Goal: Transaction & Acquisition: Purchase product/service

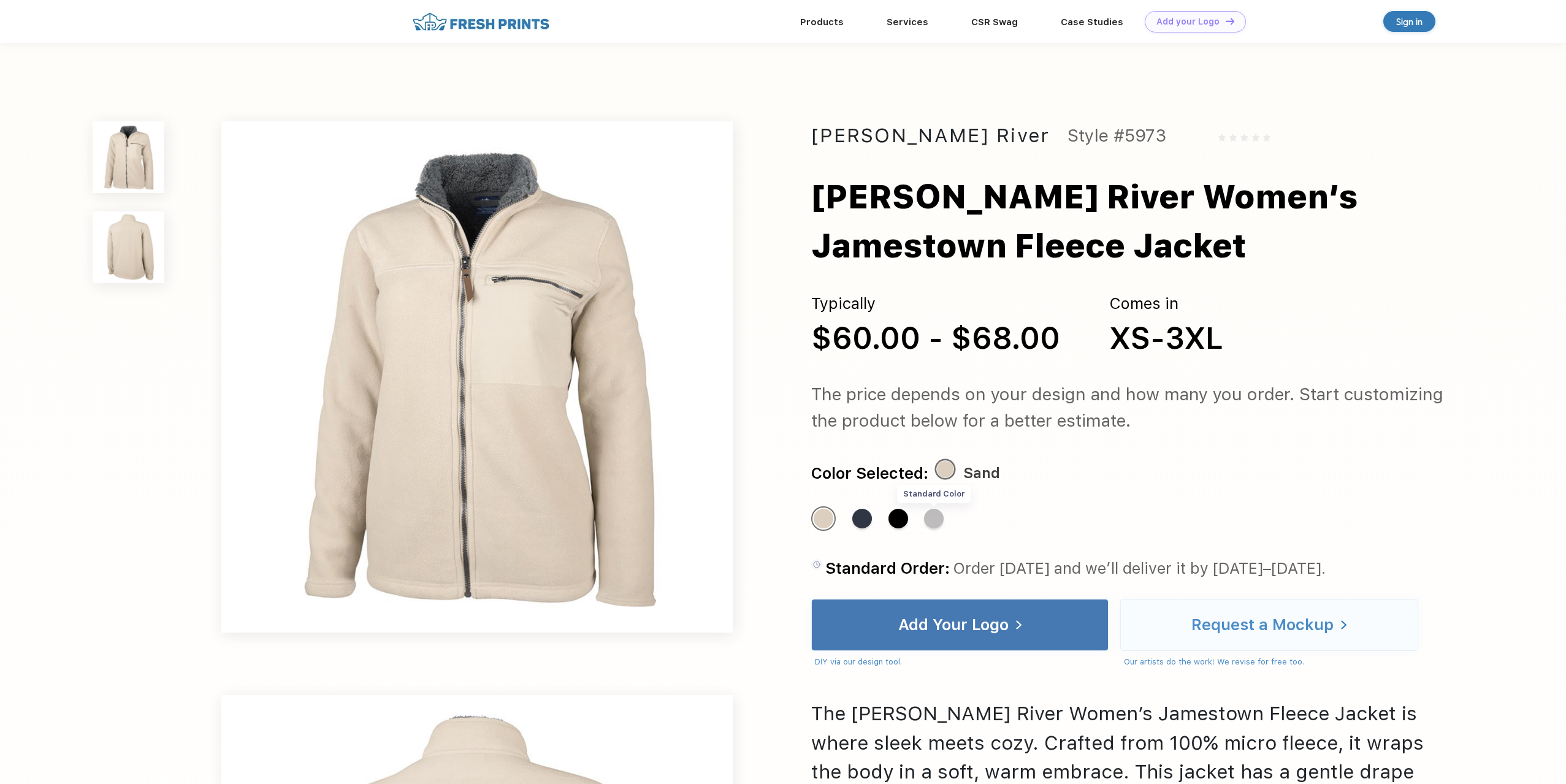
click at [933, 522] on div "Standard Color" at bounding box center [934, 518] width 20 height 20
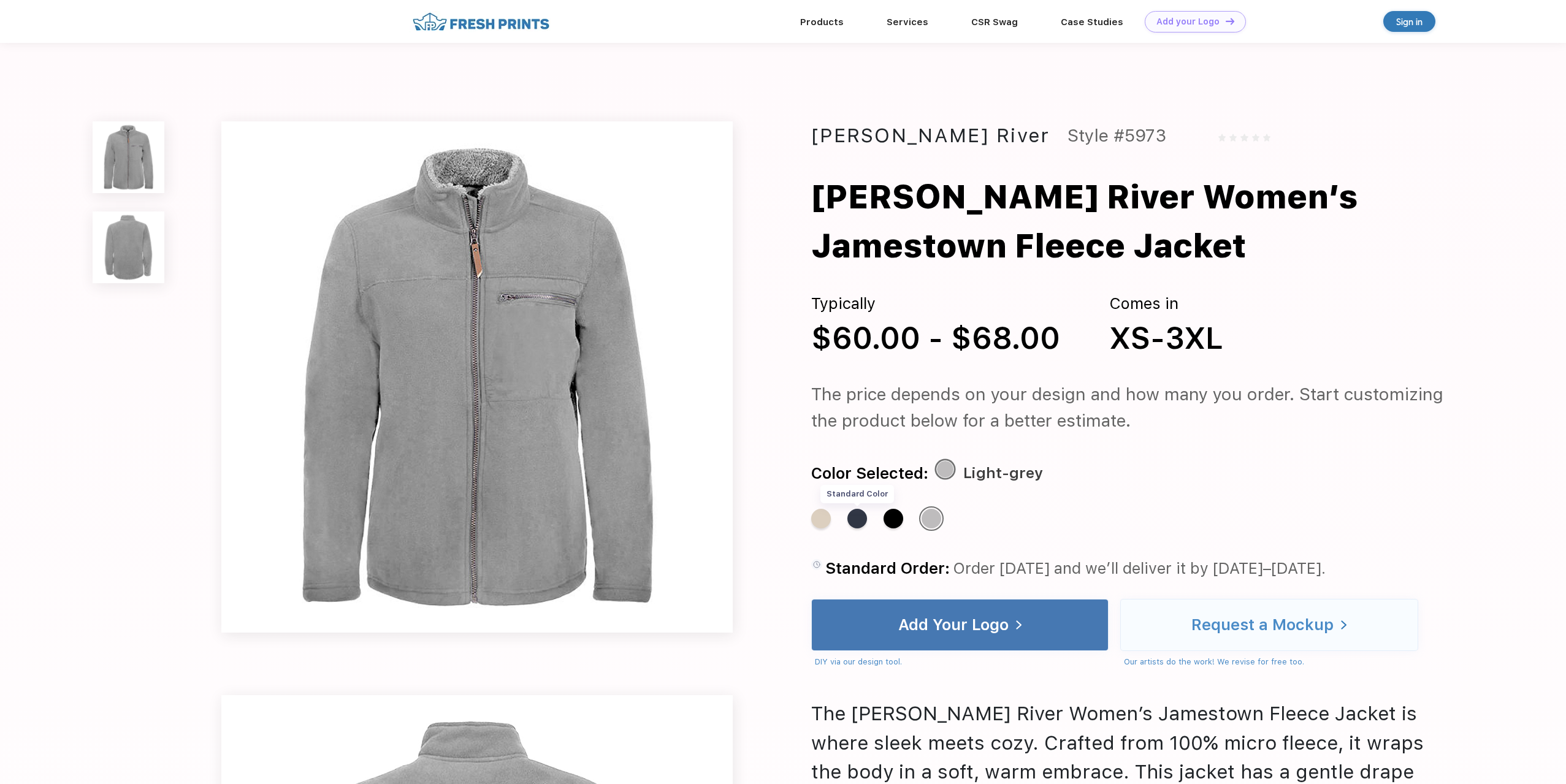
click at [857, 524] on div "Standard Color" at bounding box center [857, 518] width 20 height 20
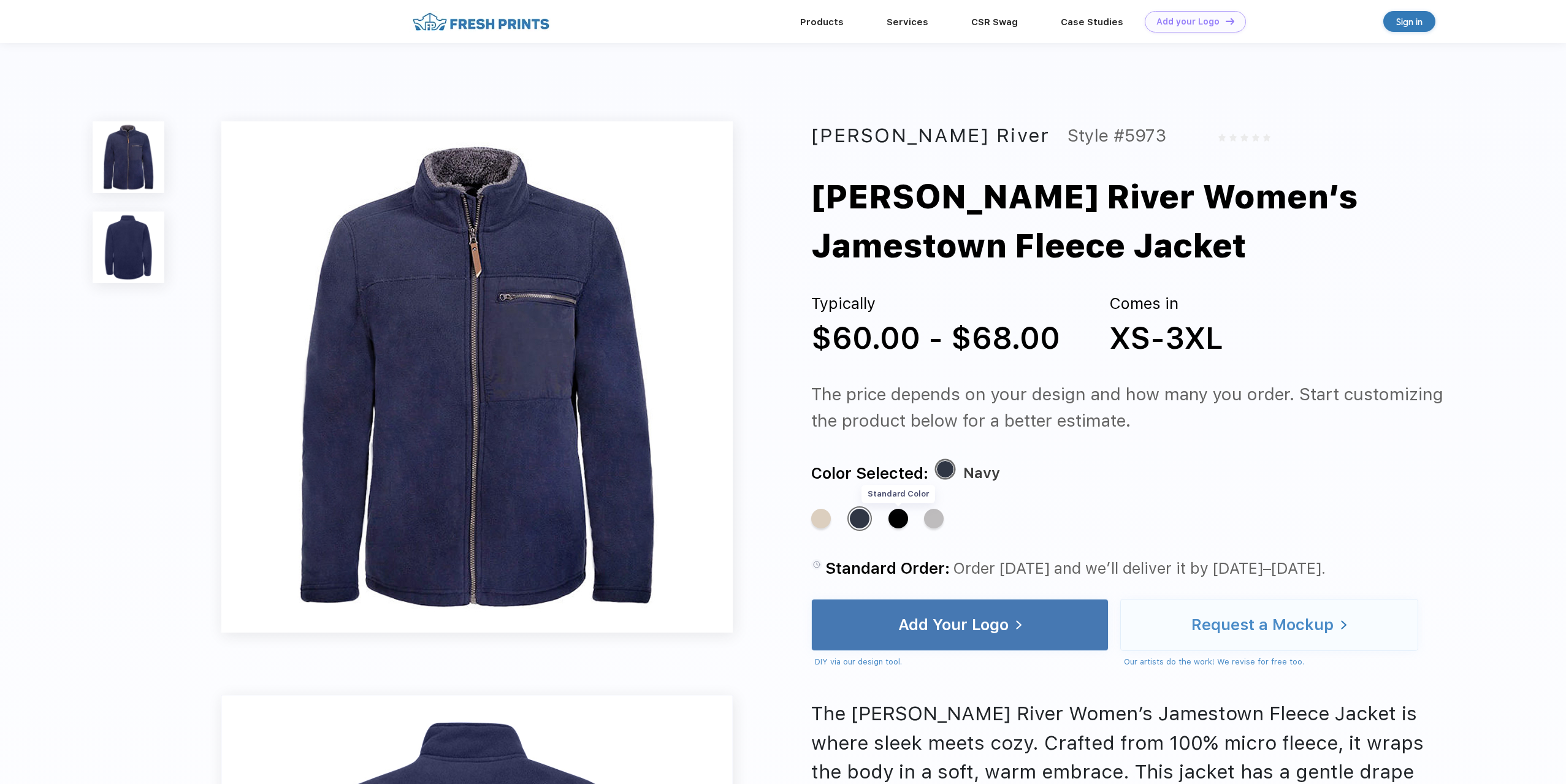
click at [905, 518] on div "Standard Color" at bounding box center [898, 518] width 20 height 20
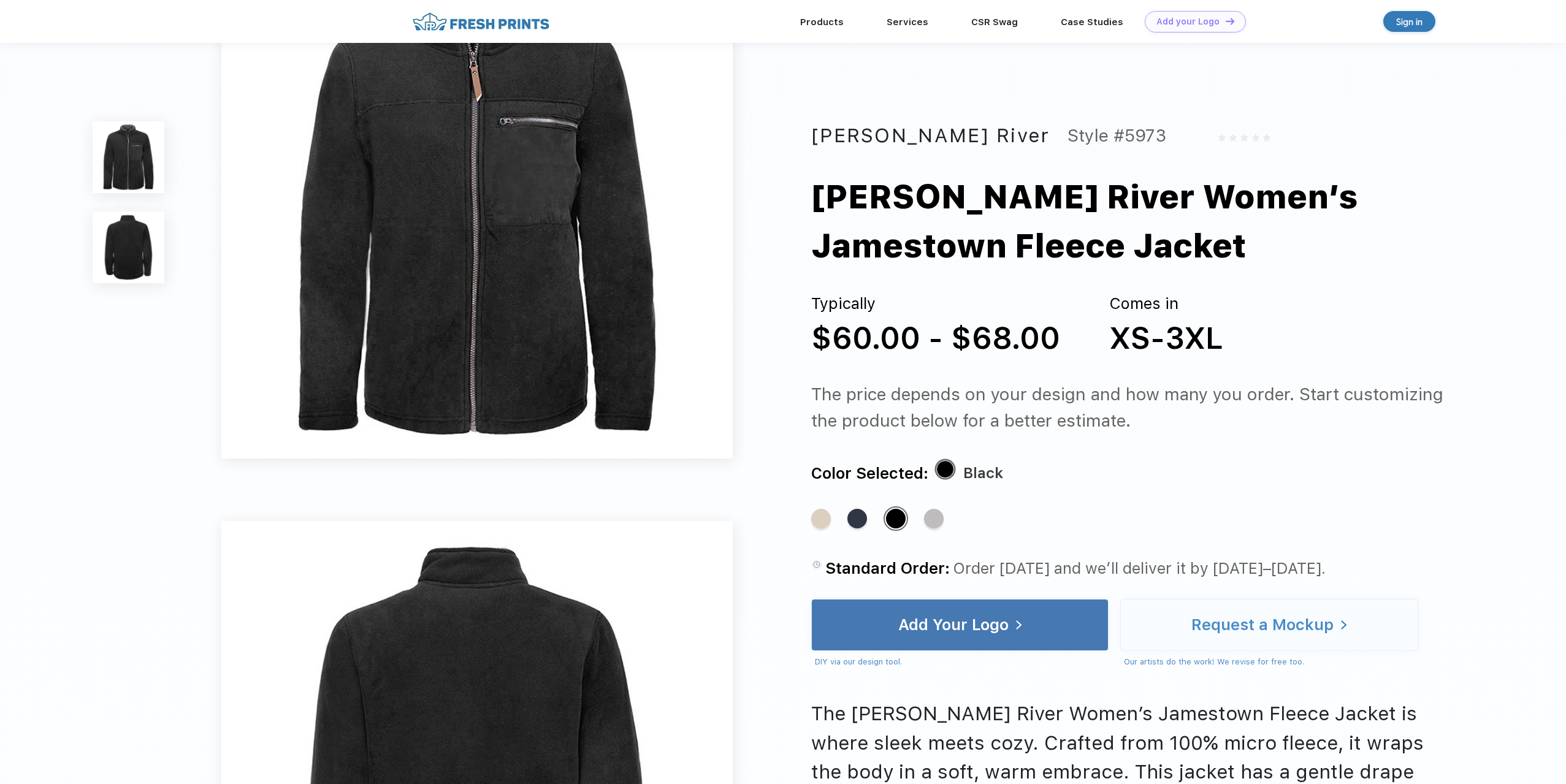
scroll to position [122, 0]
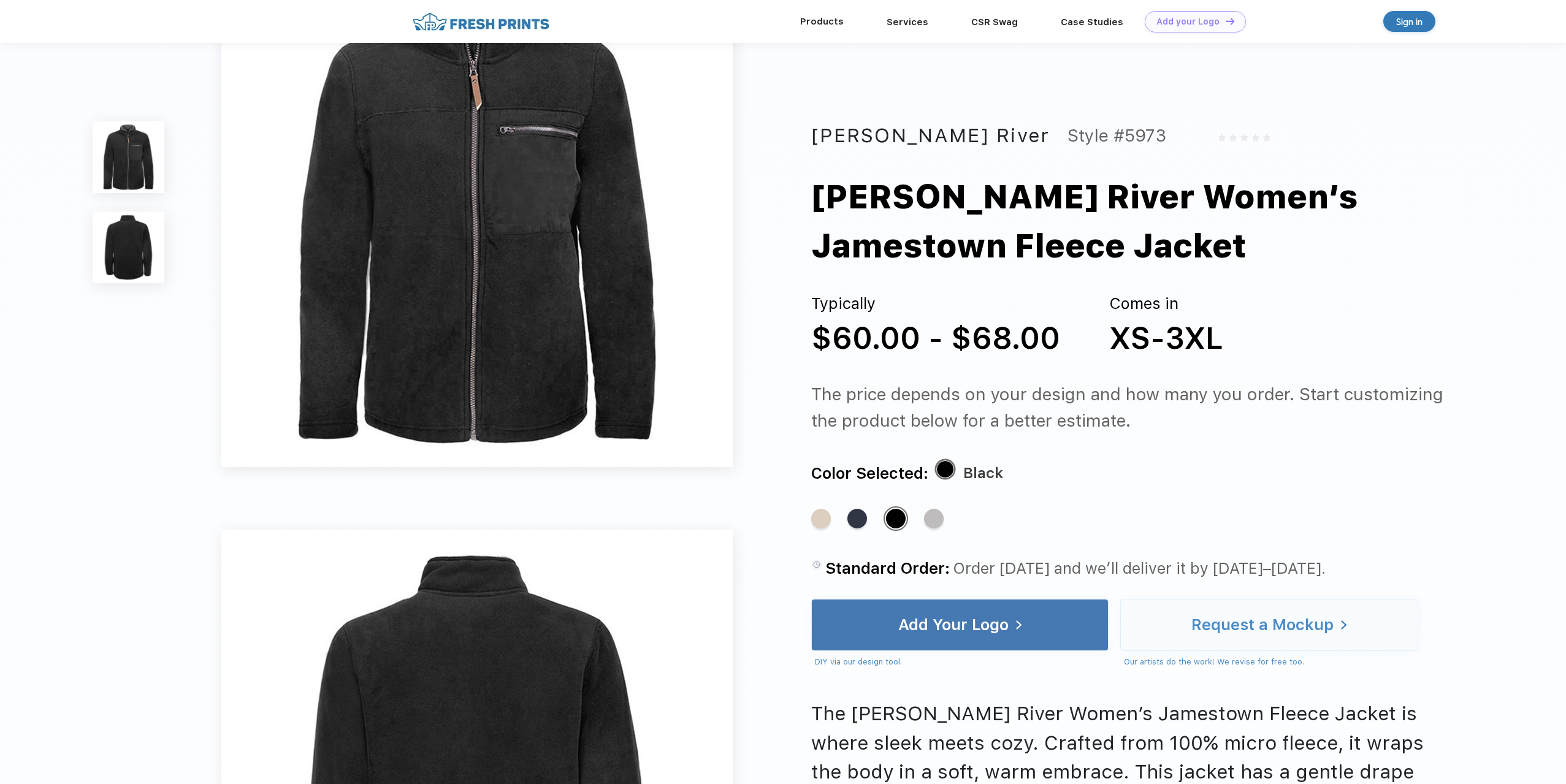
click at [820, 28] on div "Products" at bounding box center [822, 22] width 86 height 16
click at [829, 24] on link "Products" at bounding box center [822, 21] width 44 height 11
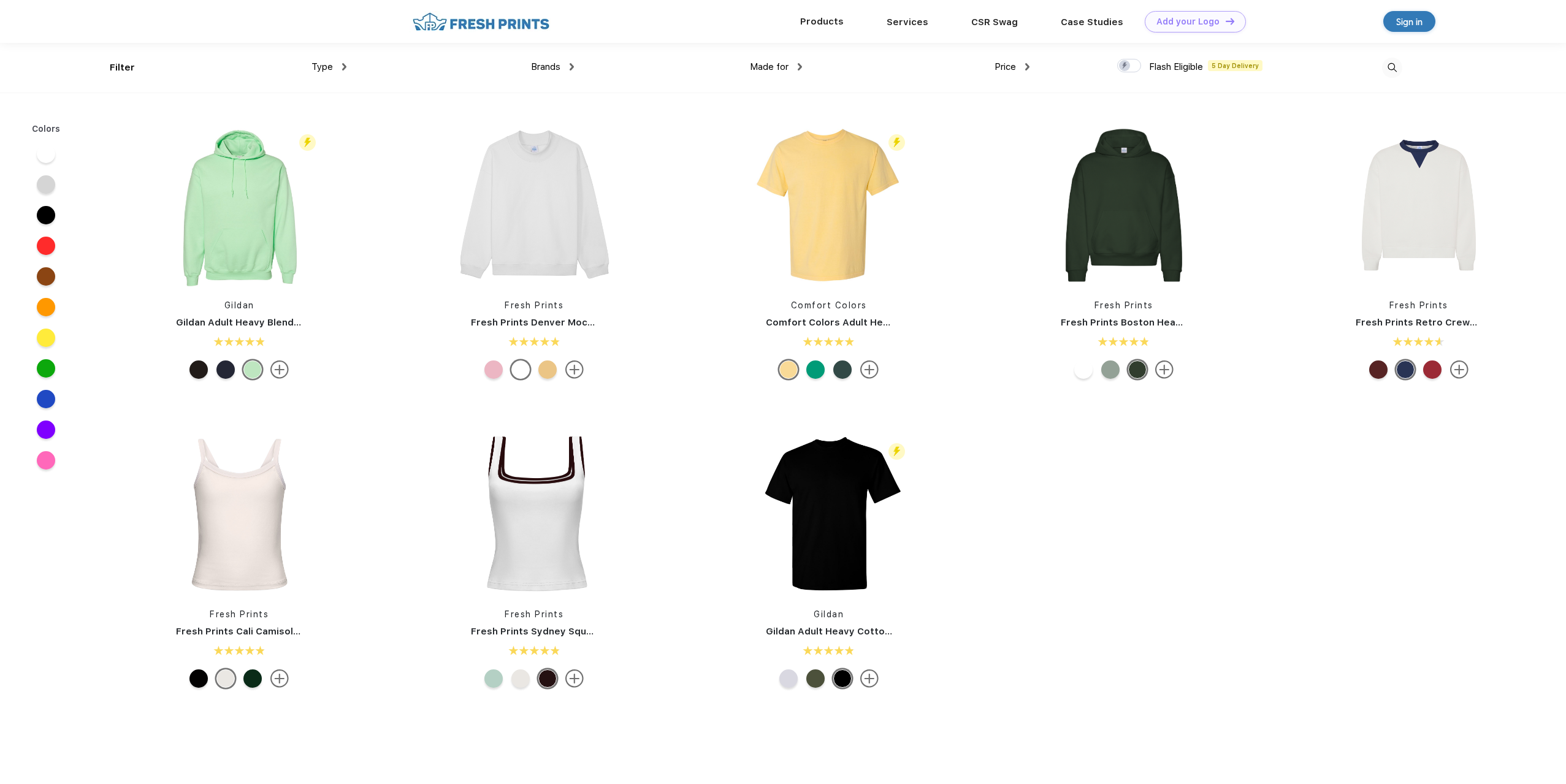
scroll to position [1, 0]
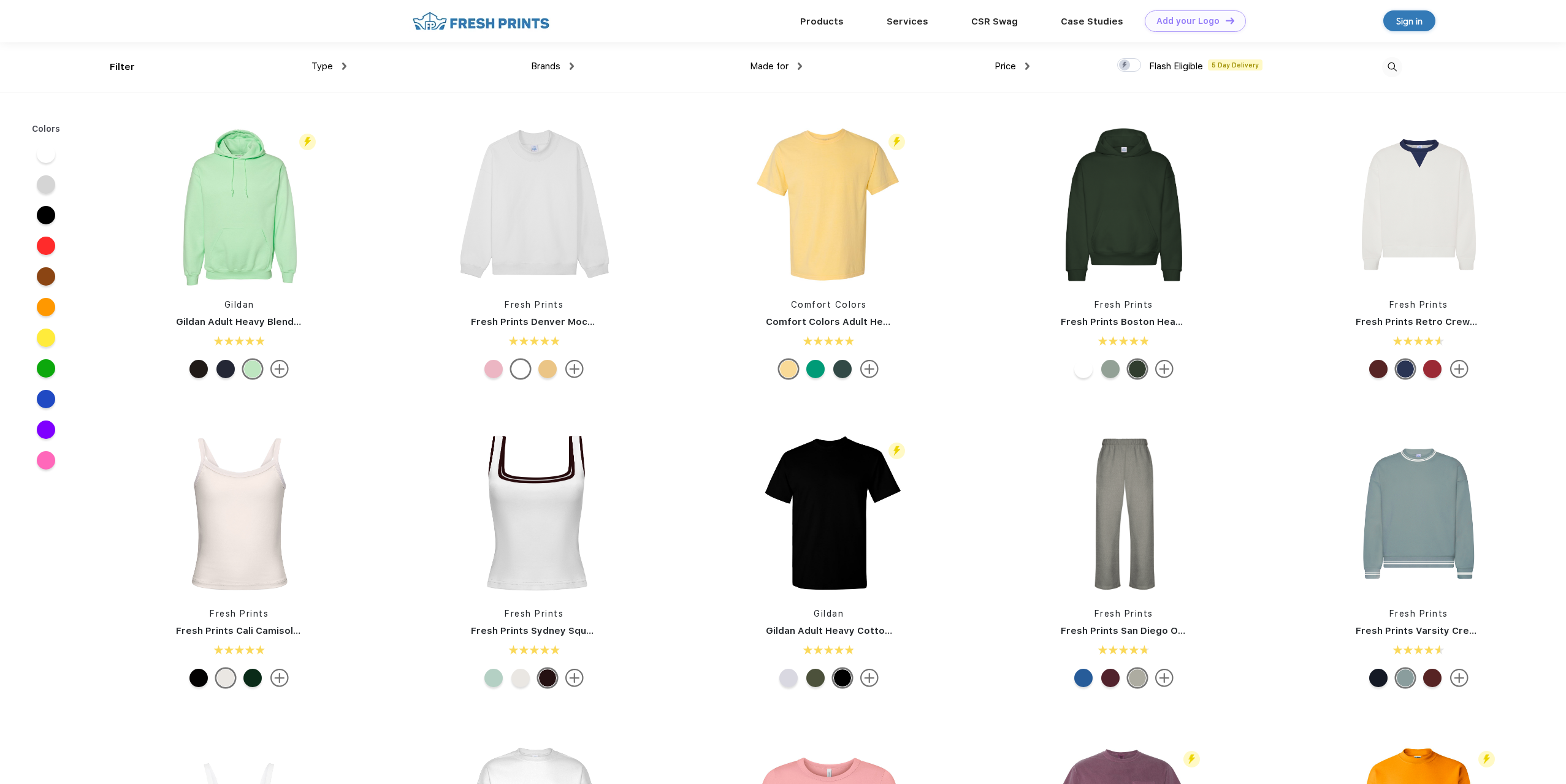
click at [111, 68] on div "Filter" at bounding box center [122, 67] width 25 height 14
click at [128, 63] on div "Type Shirts Sweaters Bottoms Accessories Hats Tanks Jackets Jerseys Polos" at bounding box center [233, 67] width 228 height 50
click at [348, 62] on div "Brands Most Popular Brands Moleskine Hydroflask Marine Layer S'well Vineyard Vi…" at bounding box center [460, 67] width 228 height 50
click at [339, 65] on div "Type" at bounding box center [329, 67] width 35 height 14
click at [346, 125] on div "Sweaters" at bounding box center [352, 130] width 135 height 23
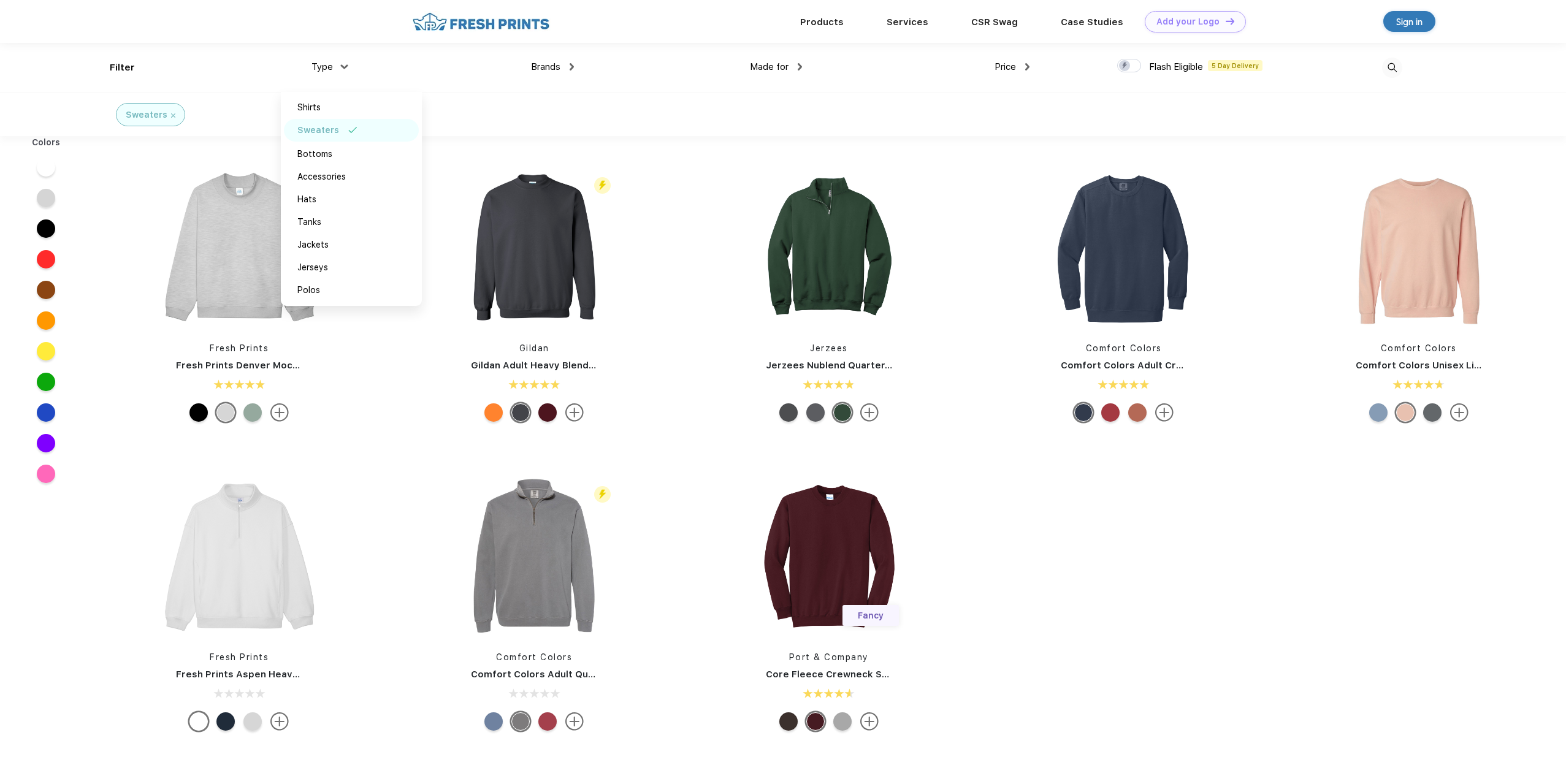
click at [575, 63] on div "Made for Unisex Women Men Youth" at bounding box center [688, 68] width 228 height 50
click at [570, 63] on div "Brands" at bounding box center [553, 67] width 43 height 14
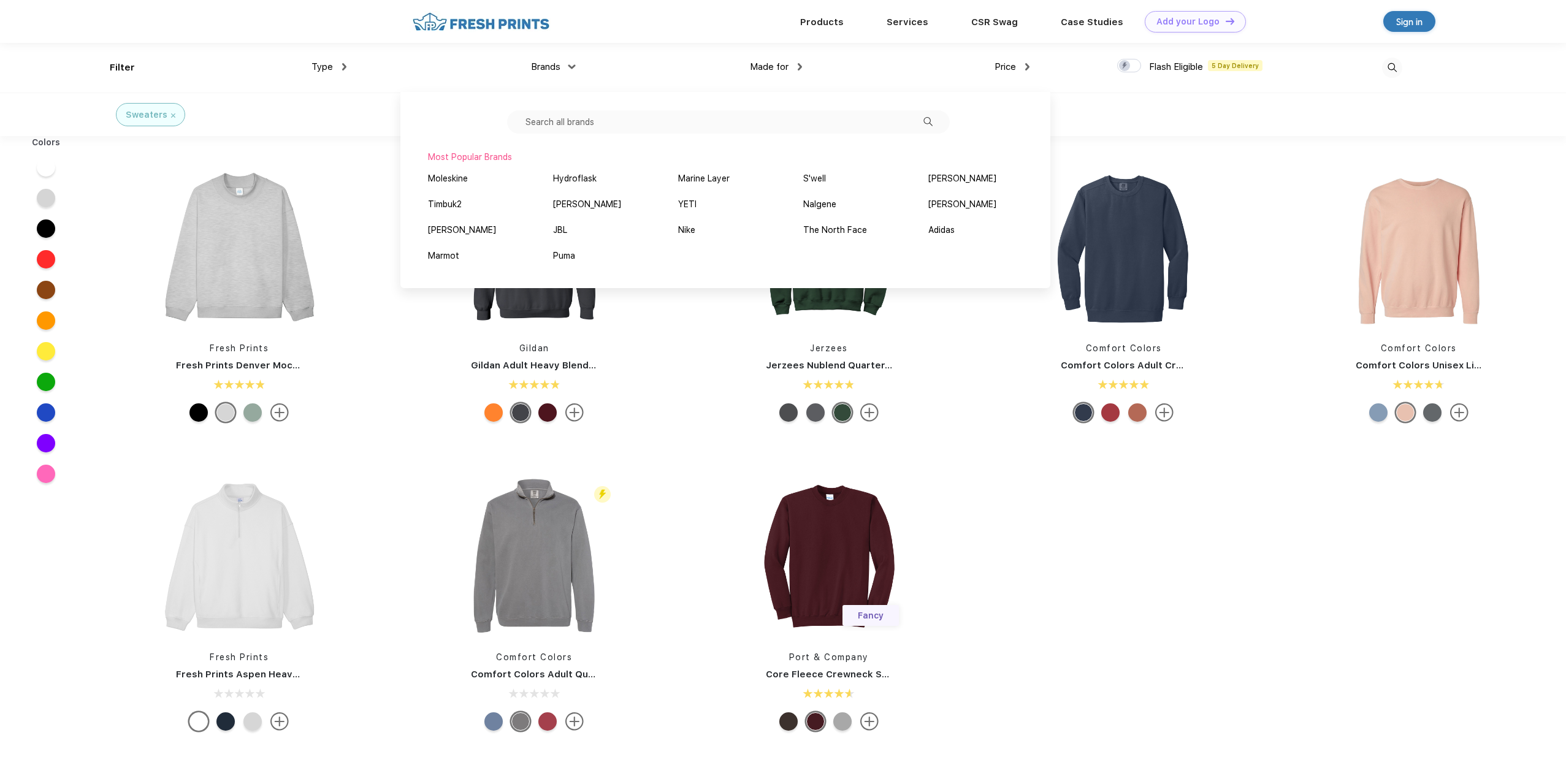
click at [1108, 409] on div at bounding box center [1110, 412] width 18 height 18
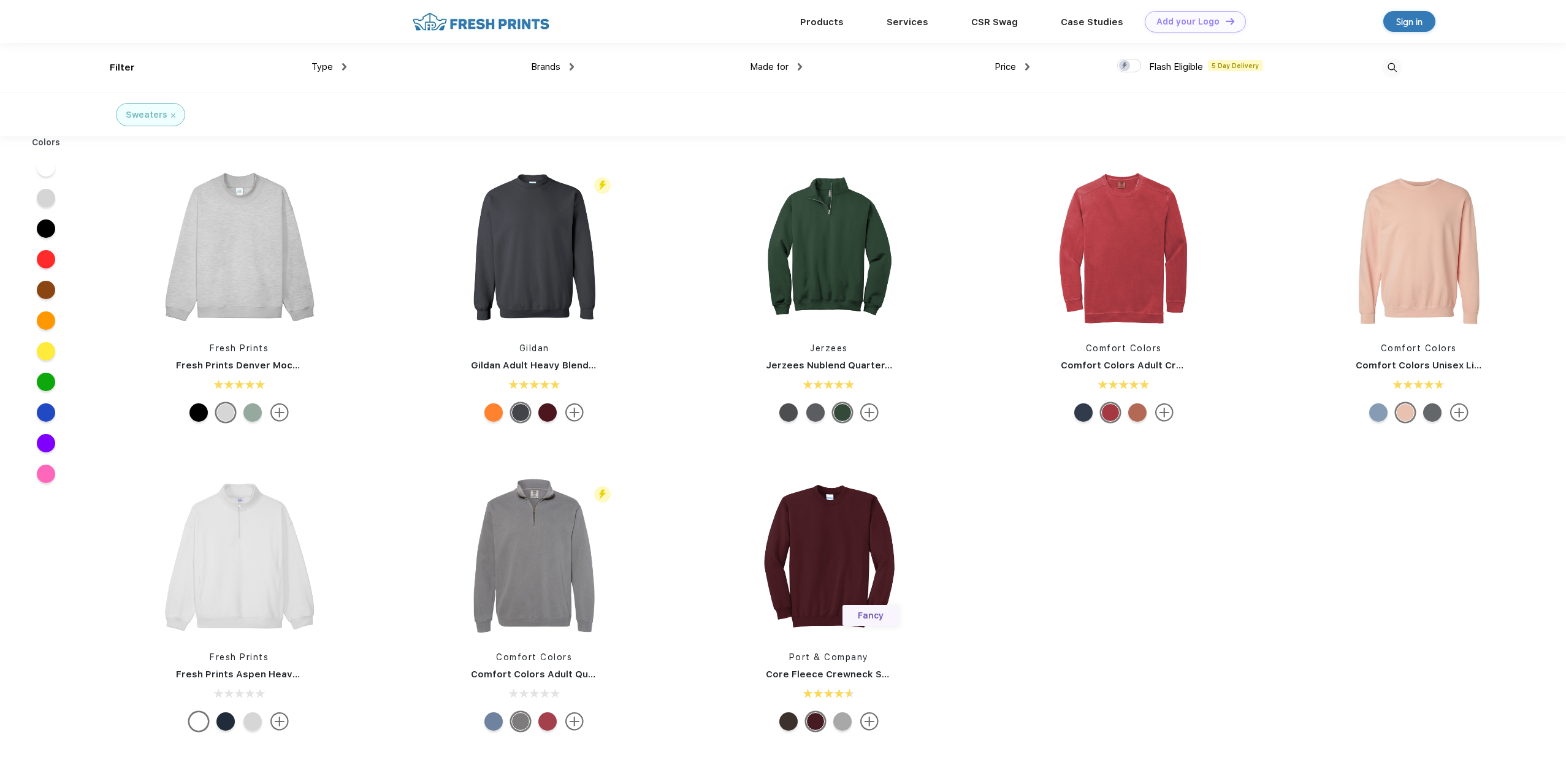
click at [1016, 54] on div "Price $ $$ $$$" at bounding box center [916, 68] width 228 height 50
click at [1005, 73] on div "Price" at bounding box center [1011, 67] width 35 height 14
click at [980, 154] on div "$$$" at bounding box center [1034, 152] width 135 height 23
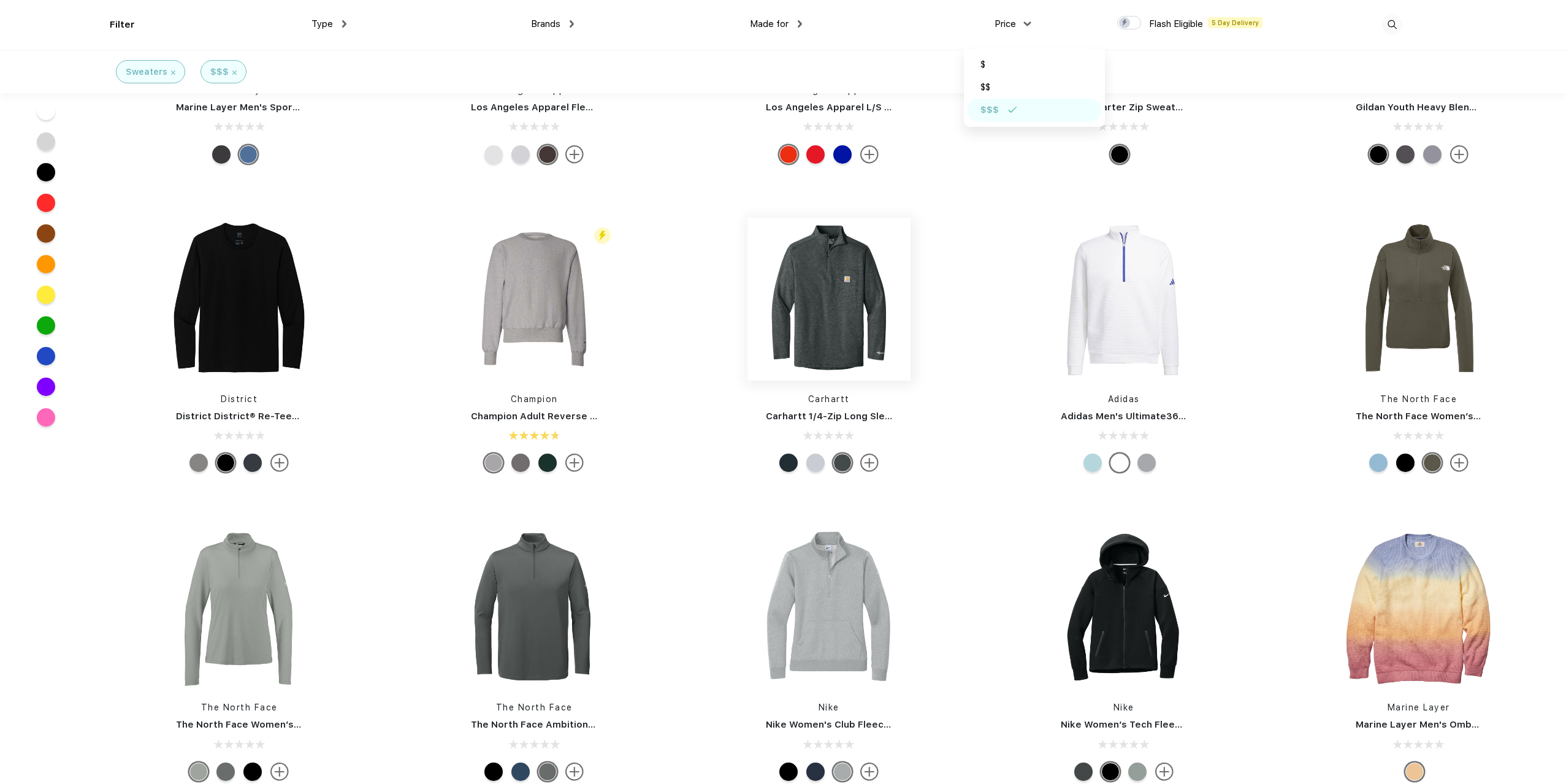
scroll to position [2697, 0]
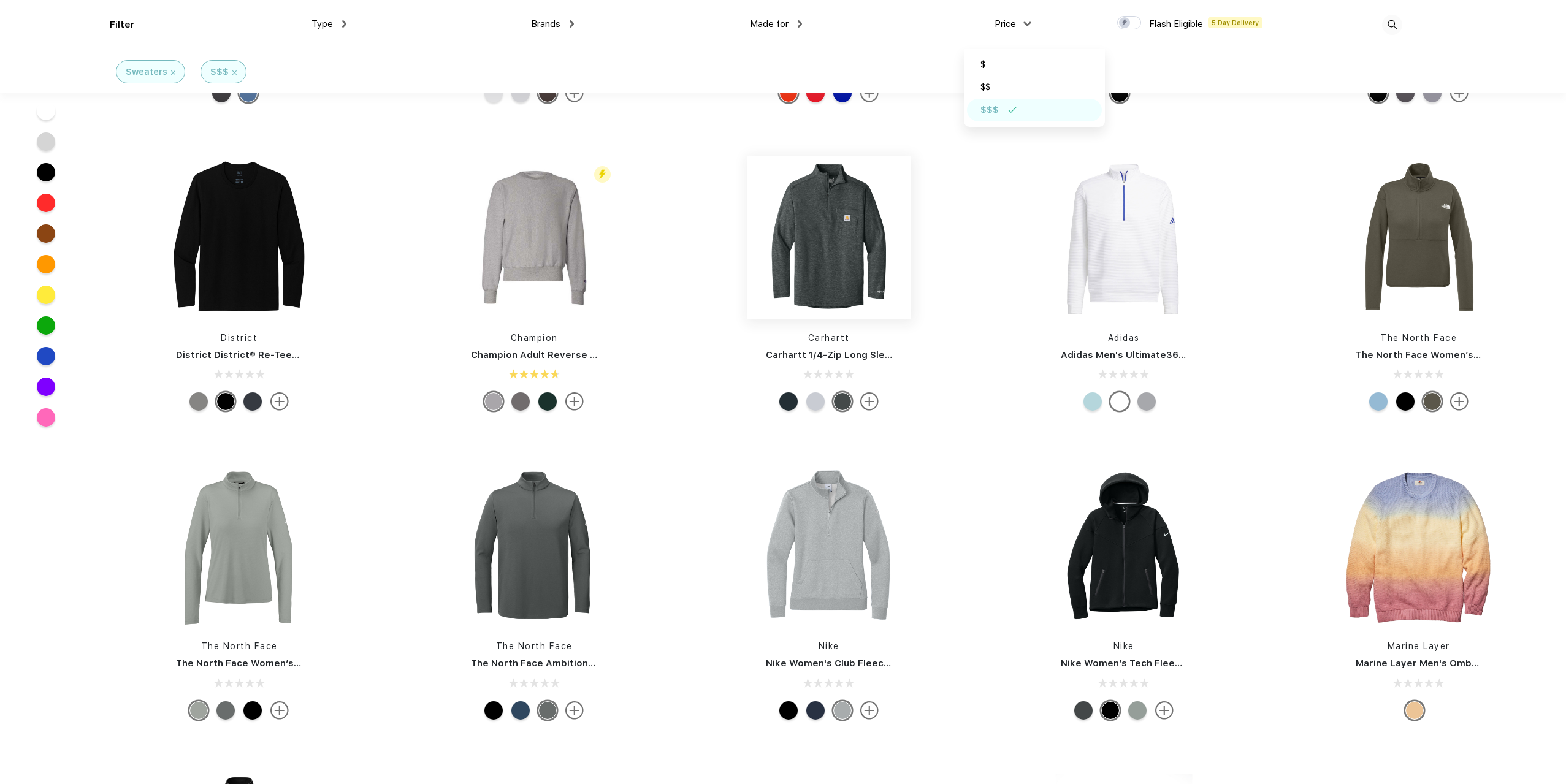
click at [867, 273] on img at bounding box center [829, 238] width 163 height 163
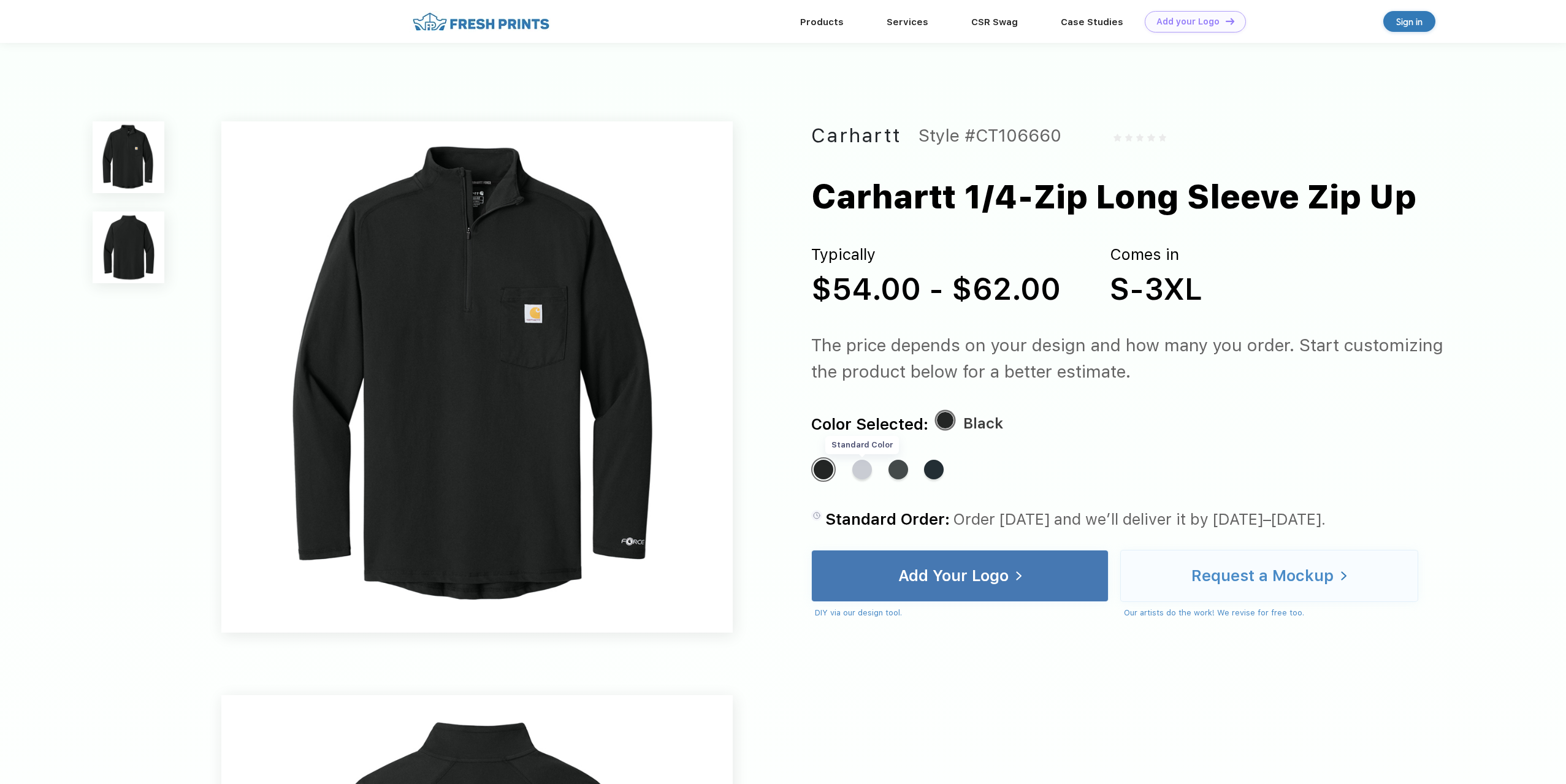
click at [867, 471] on div "Standard Color" at bounding box center [862, 470] width 20 height 20
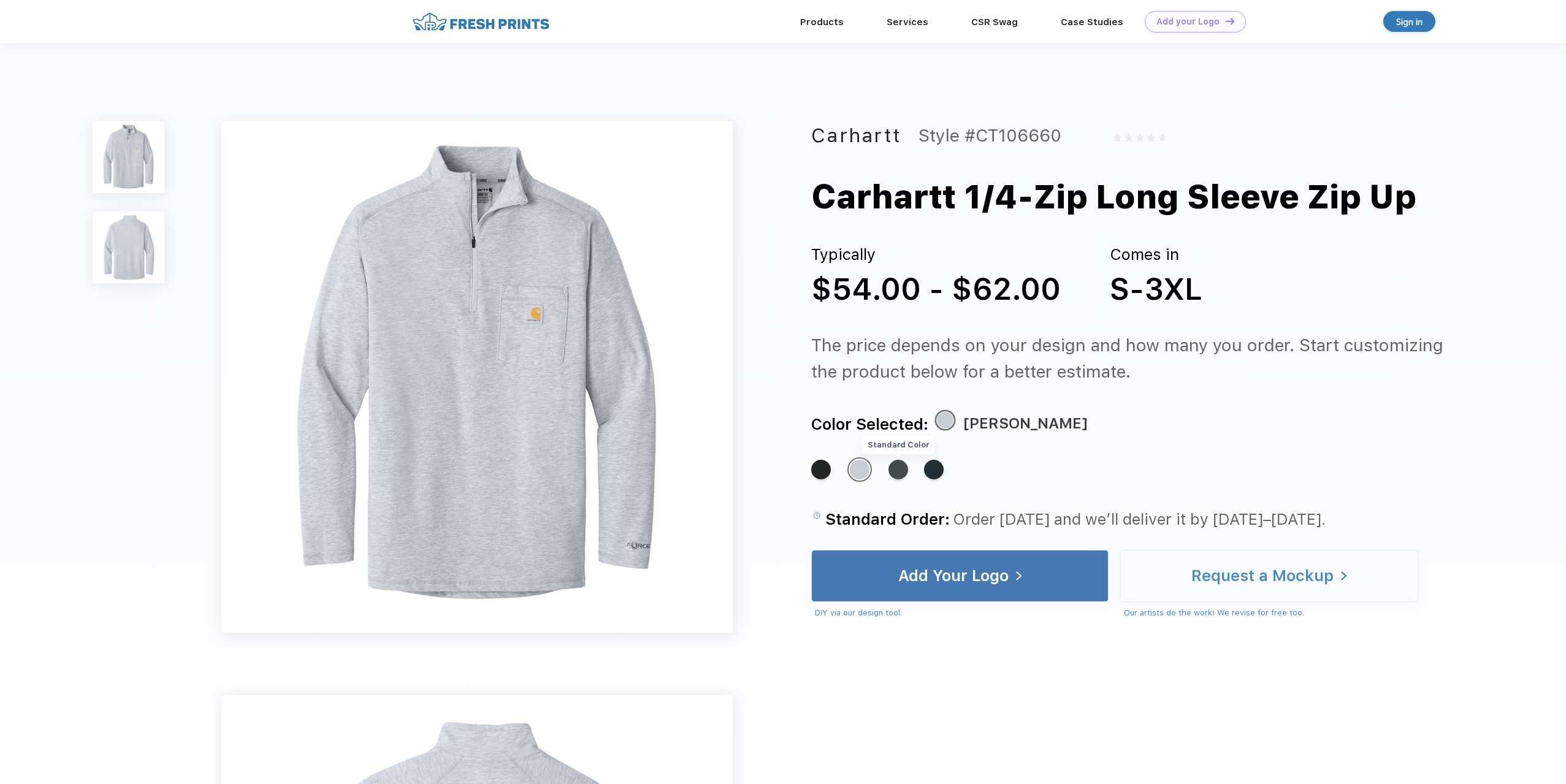
click at [898, 478] on div "Standard Color" at bounding box center [898, 470] width 20 height 20
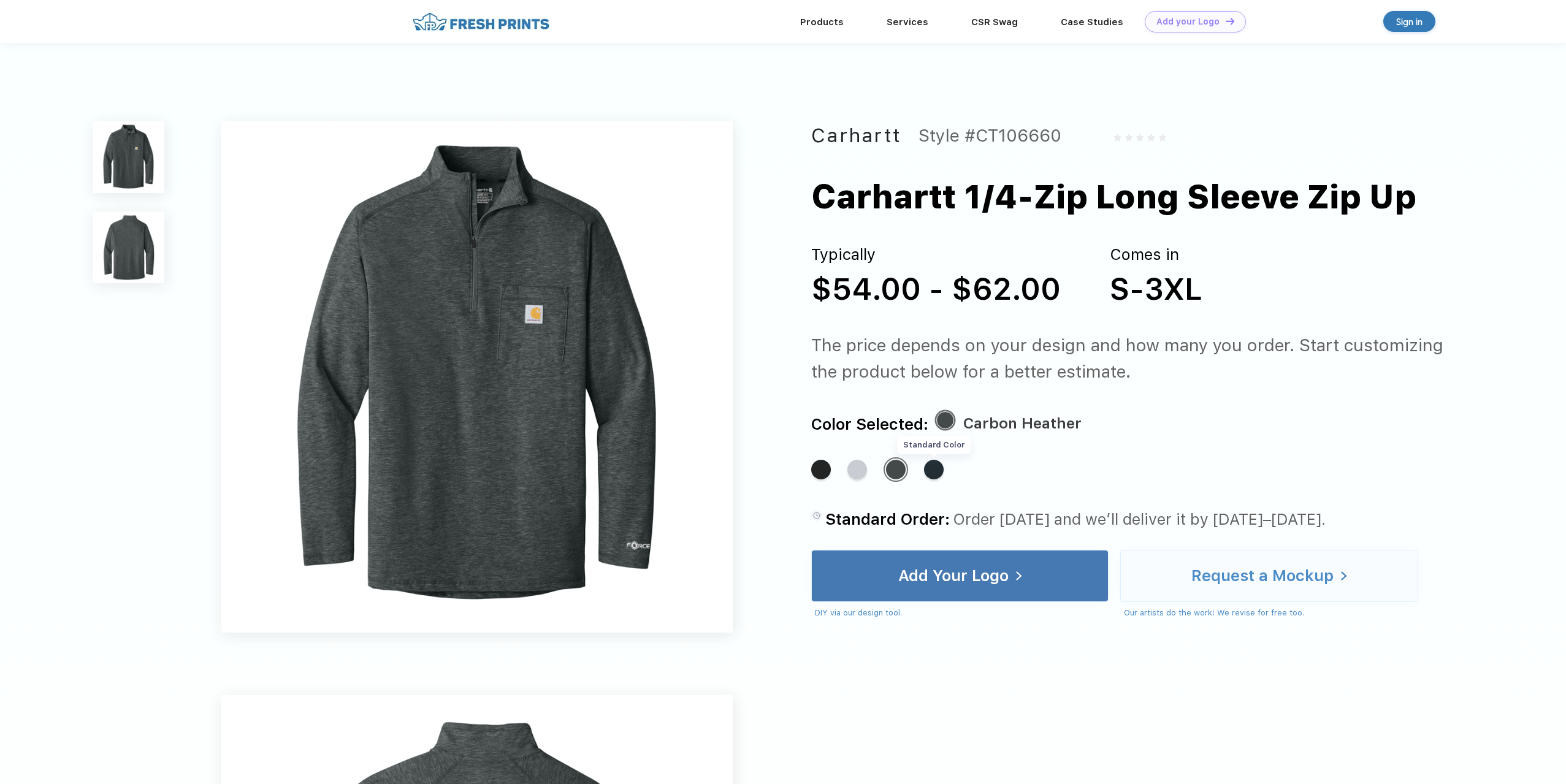
click at [938, 478] on div "Standard Color" at bounding box center [934, 470] width 20 height 20
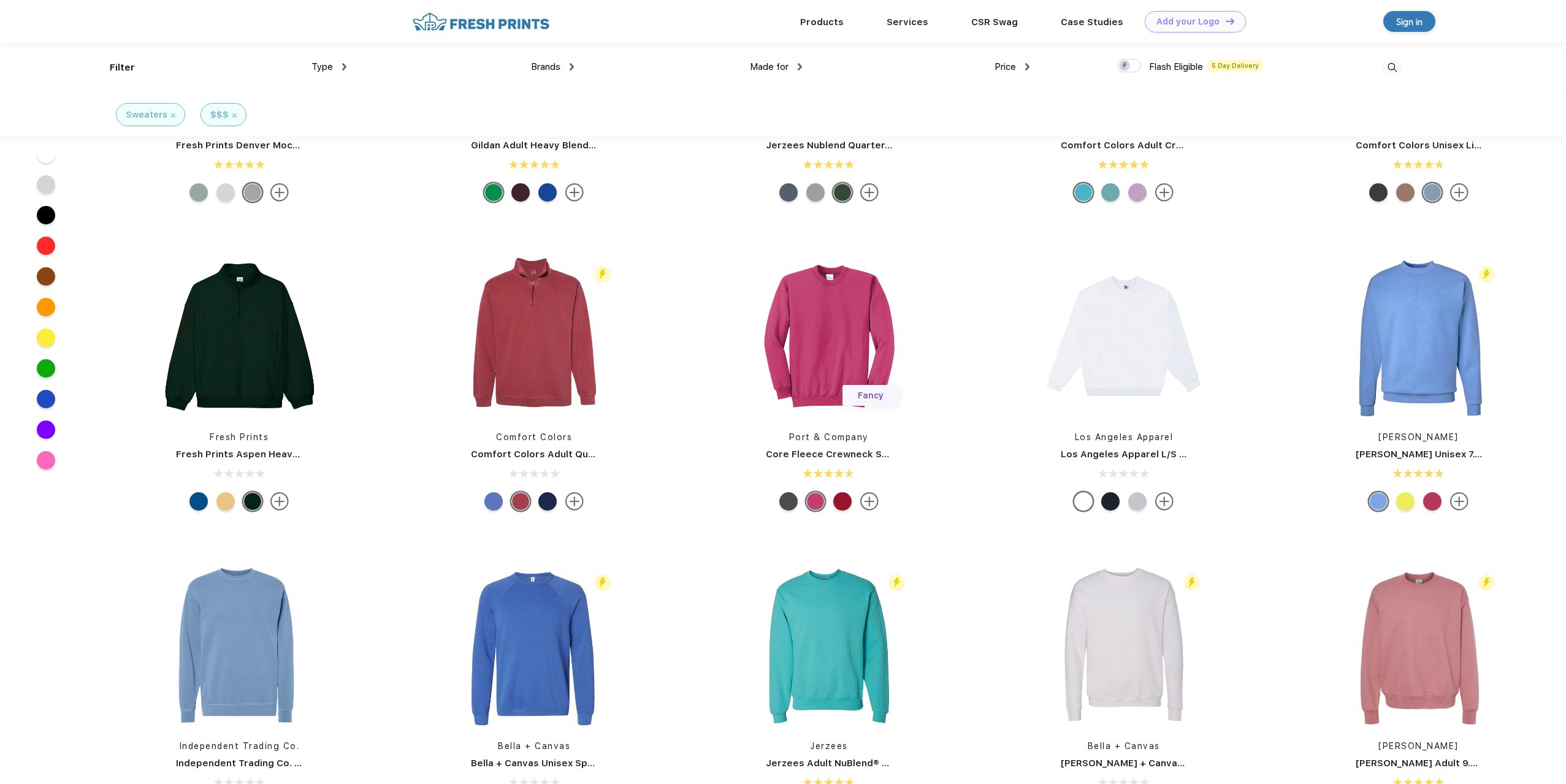
scroll to position [62, 0]
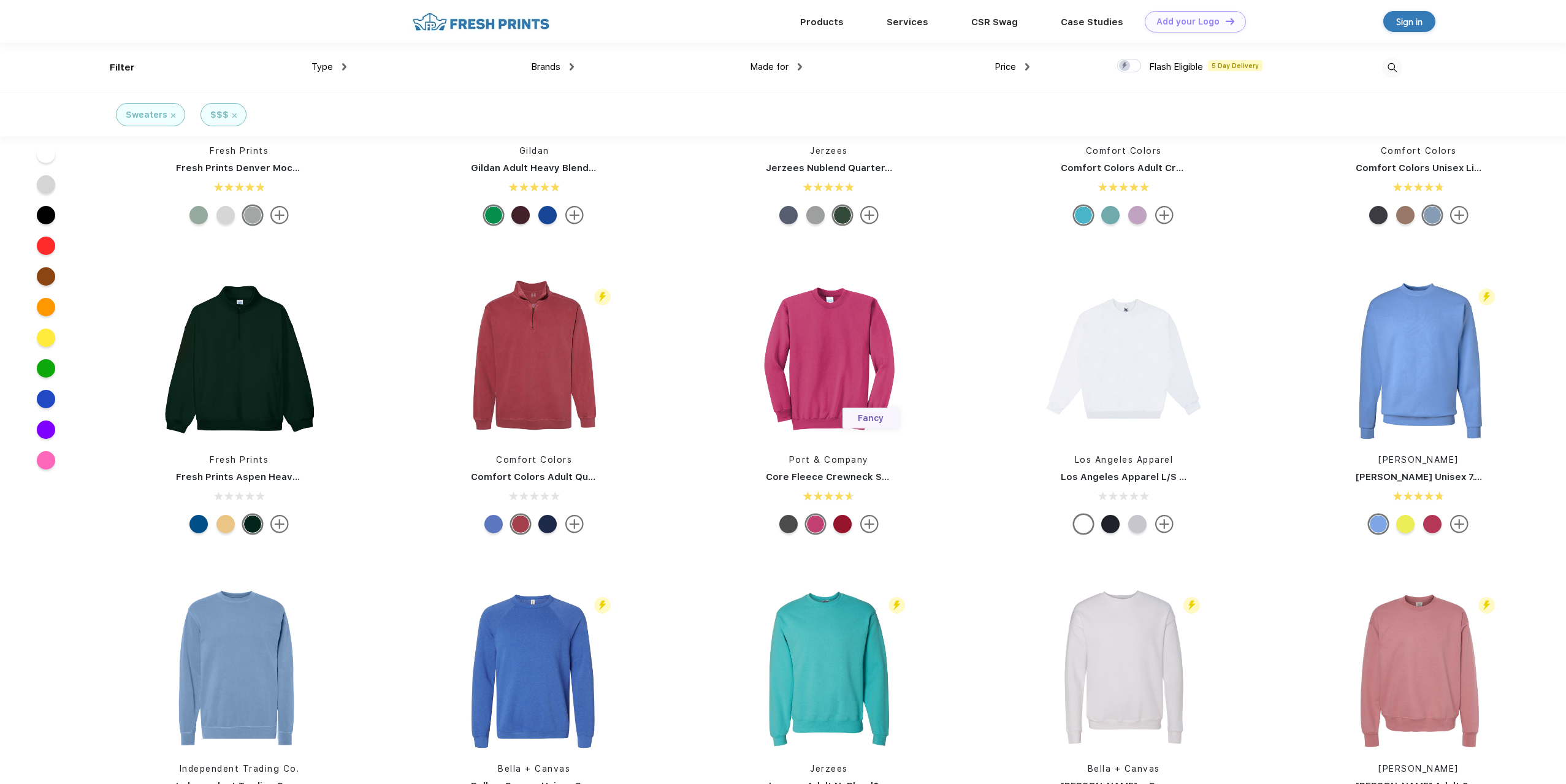
click at [555, 71] on span "Brands" at bounding box center [545, 67] width 29 height 11
click at [553, 69] on span "Brands" at bounding box center [545, 67] width 29 height 11
click at [572, 66] on img at bounding box center [572, 66] width 5 height 7
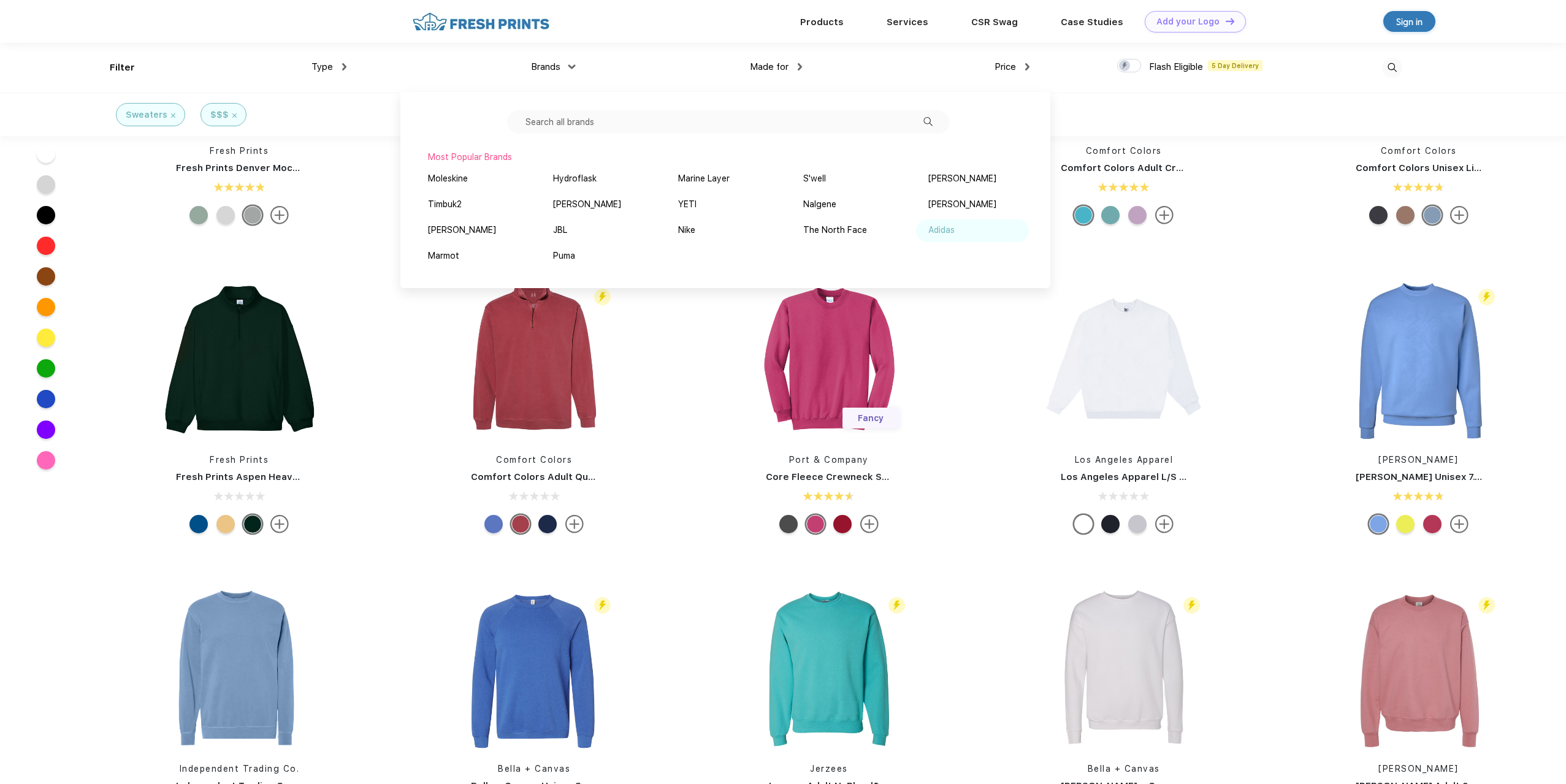
scroll to position [0, 0]
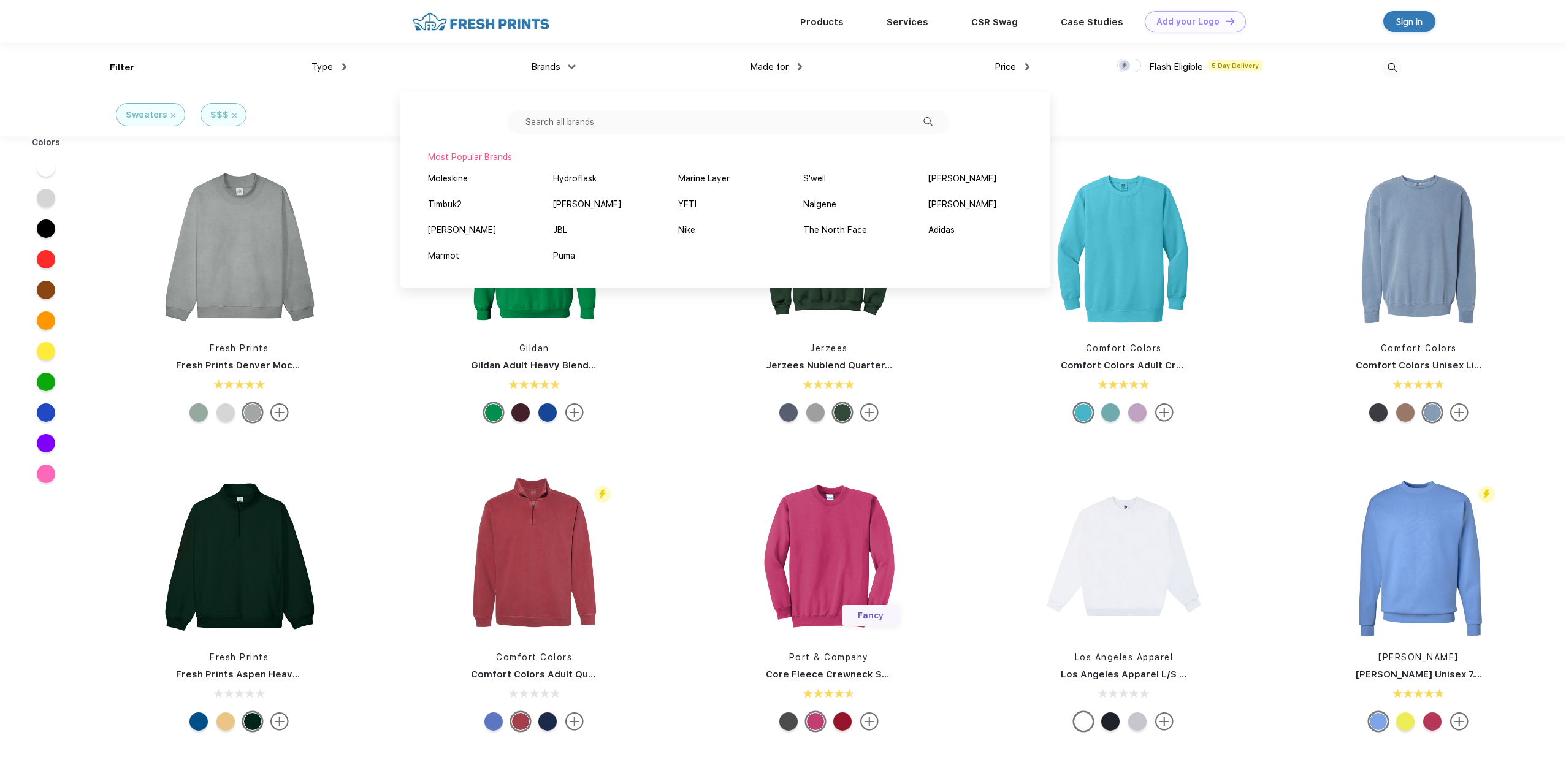
click at [589, 119] on input "text" at bounding box center [729, 122] width 443 height 24
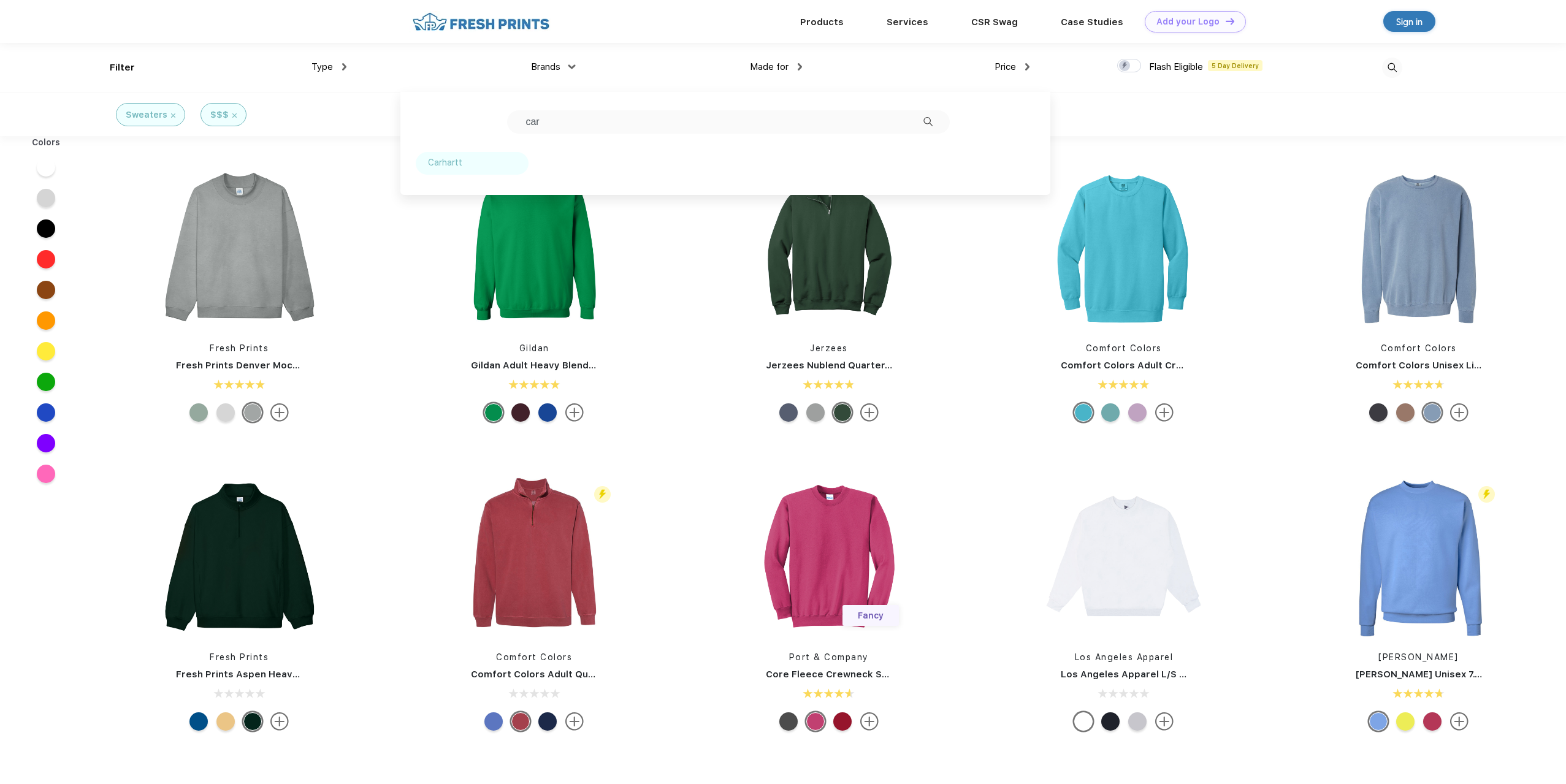
type input "car"
click at [473, 165] on img at bounding box center [470, 162] width 9 height 6
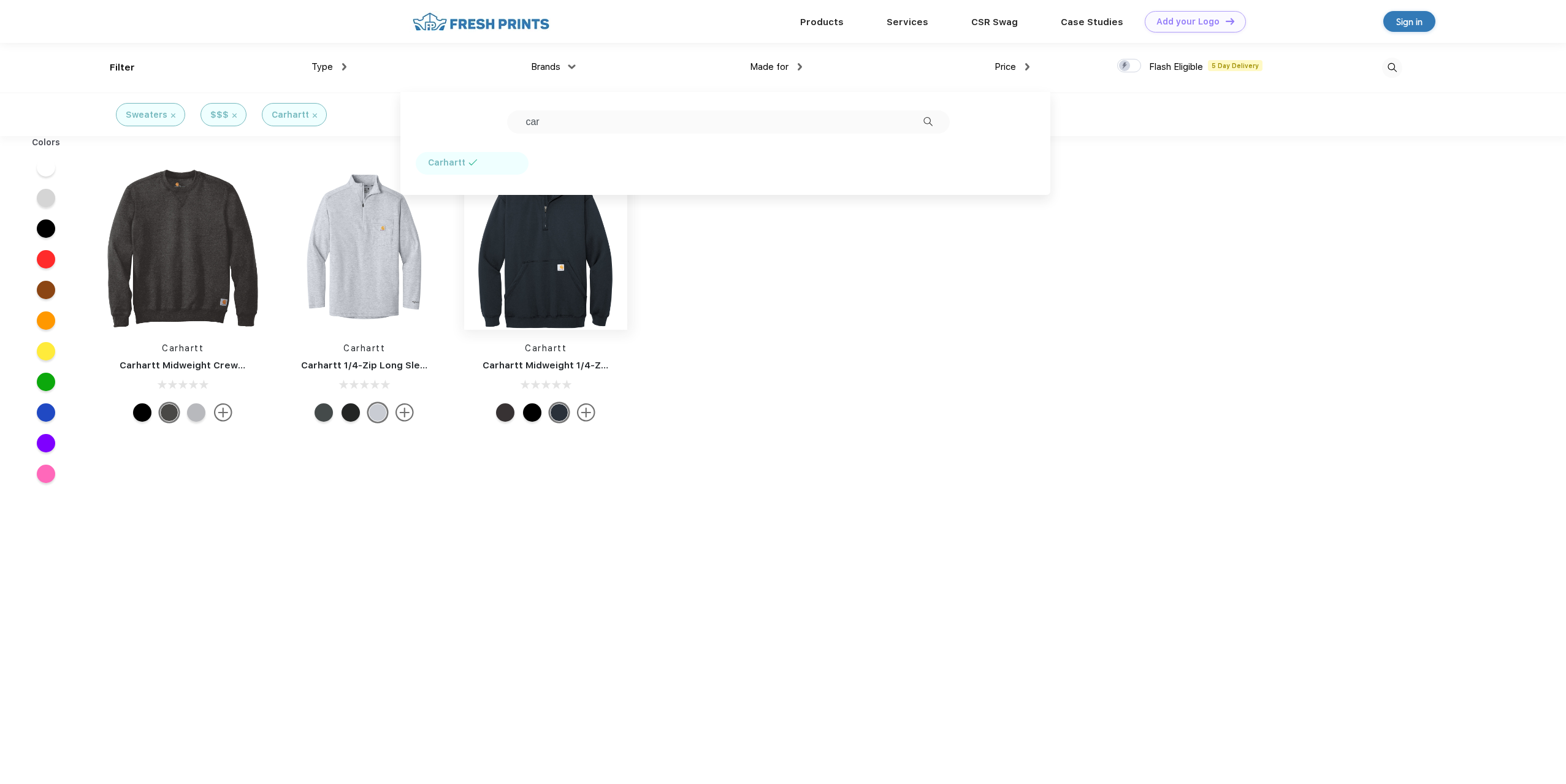
click at [558, 207] on img at bounding box center [545, 248] width 163 height 163
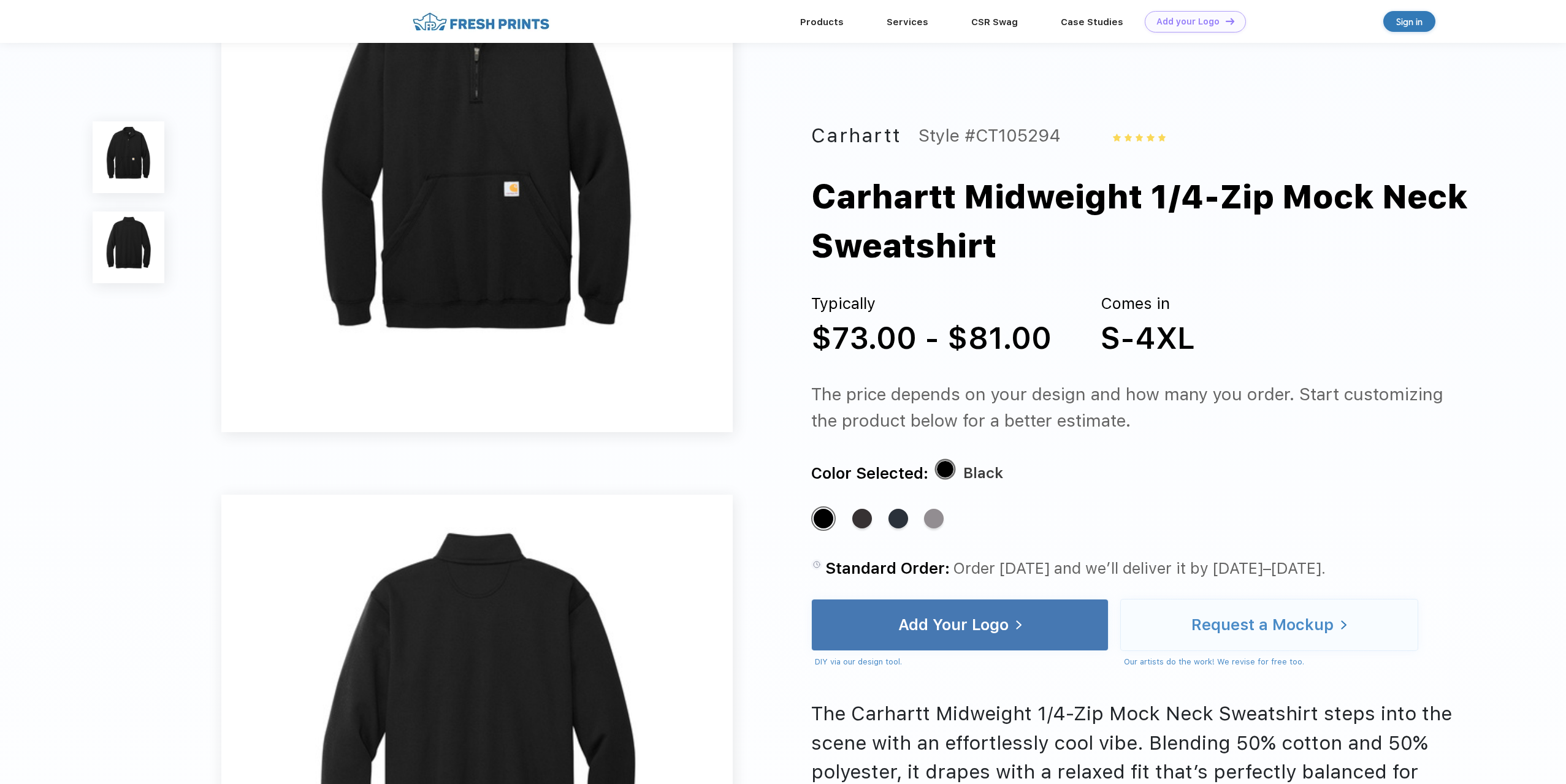
scroll to position [184, 0]
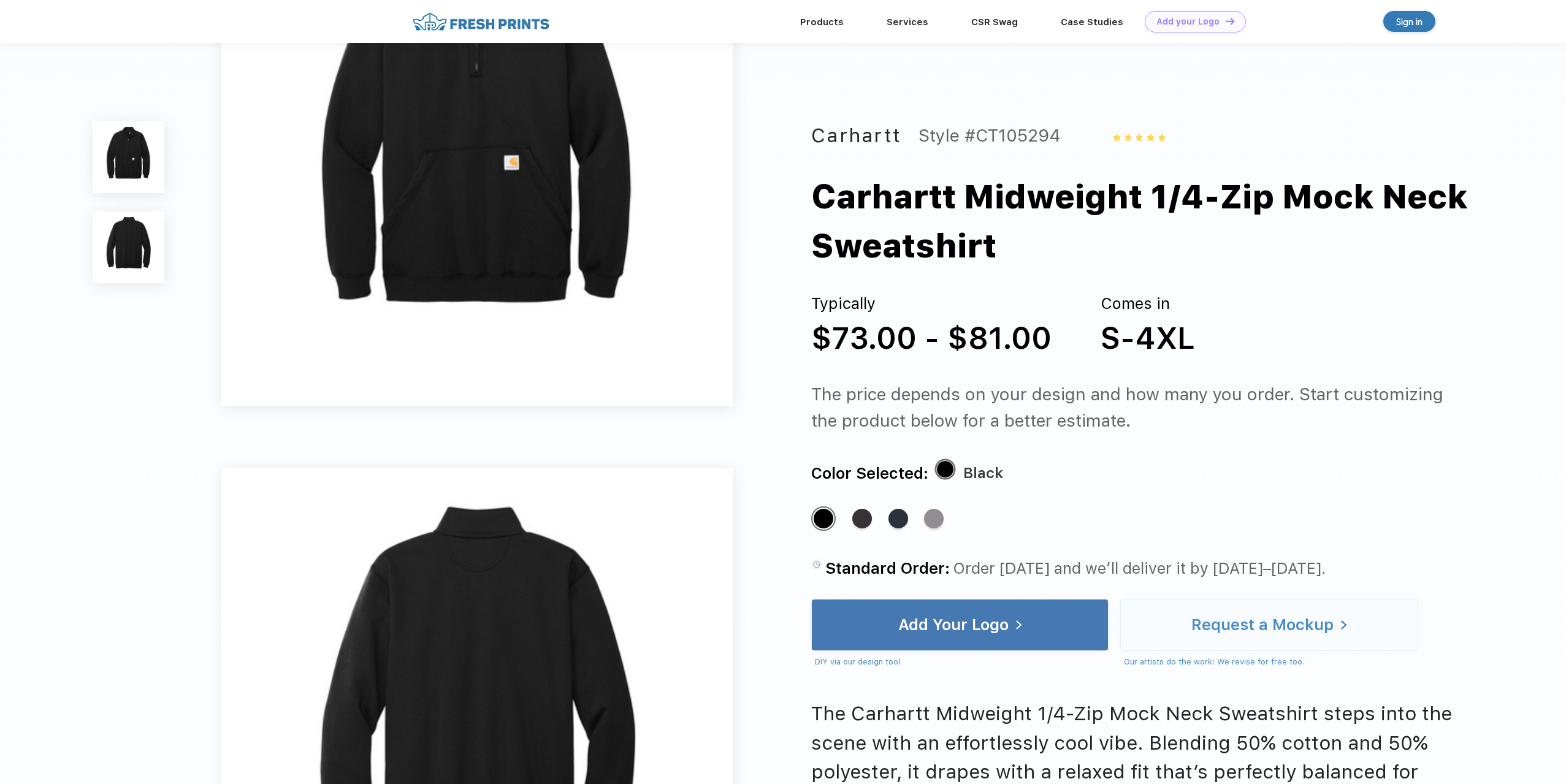
click at [949, 526] on div "Standard Color Standard Color Standard Color Standard Color" at bounding box center [1114, 527] width 607 height 41
click at [936, 527] on div "Standard Color" at bounding box center [934, 518] width 20 height 20
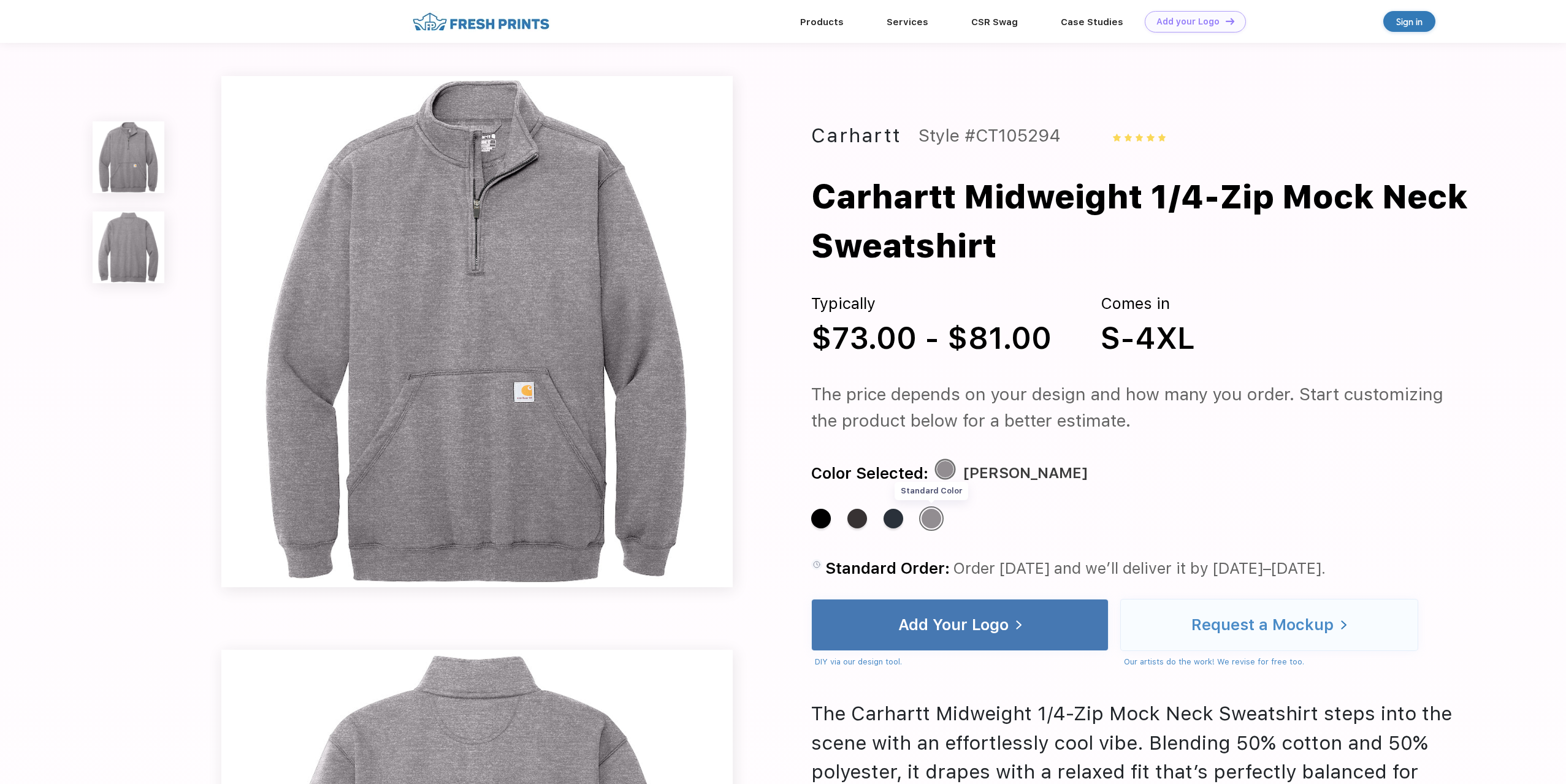
scroll to position [0, 0]
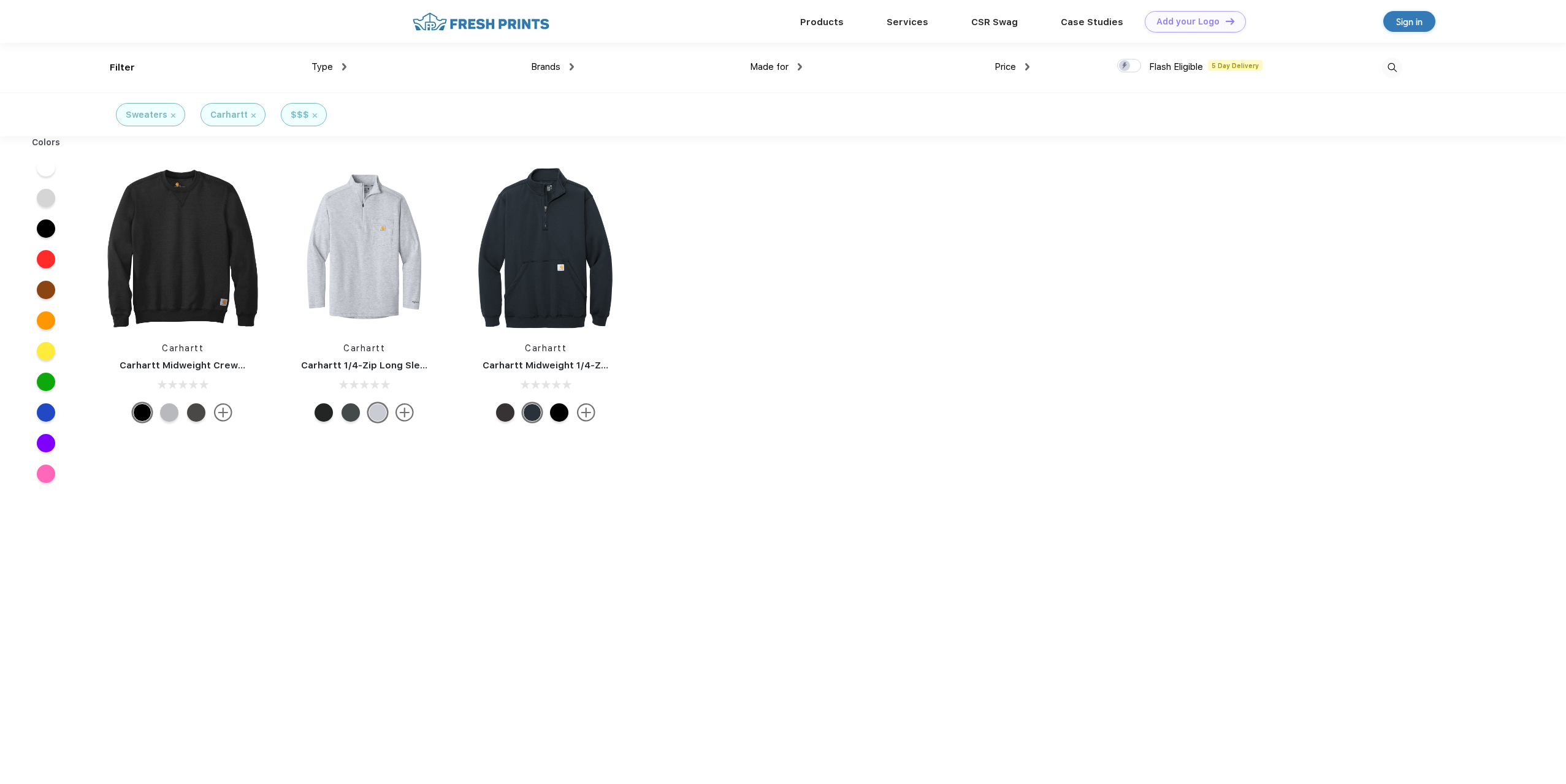
scroll to position [1, 0]
click at [168, 412] on div at bounding box center [169, 412] width 18 height 18
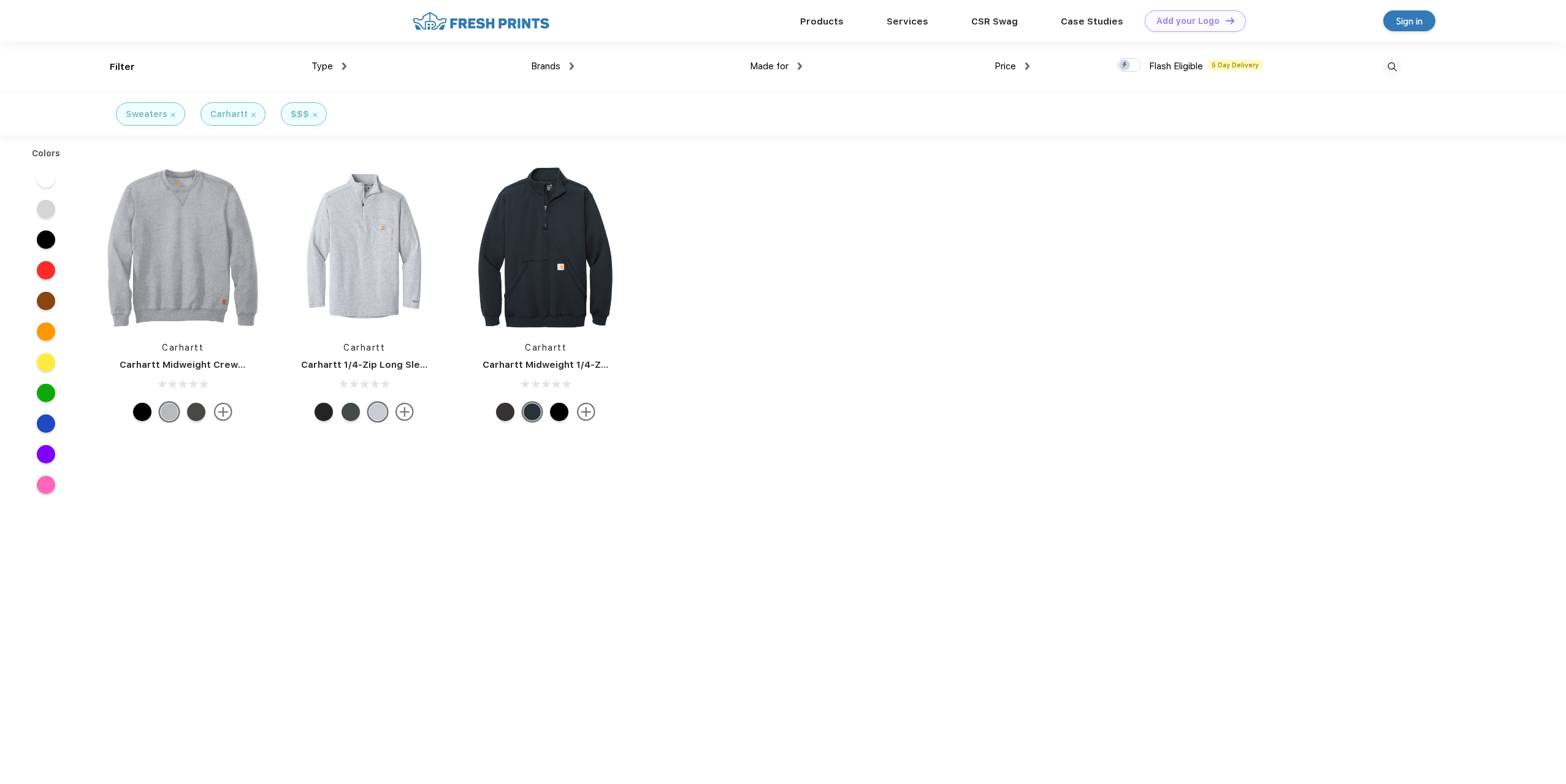
click at [215, 410] on img at bounding box center [223, 412] width 18 height 18
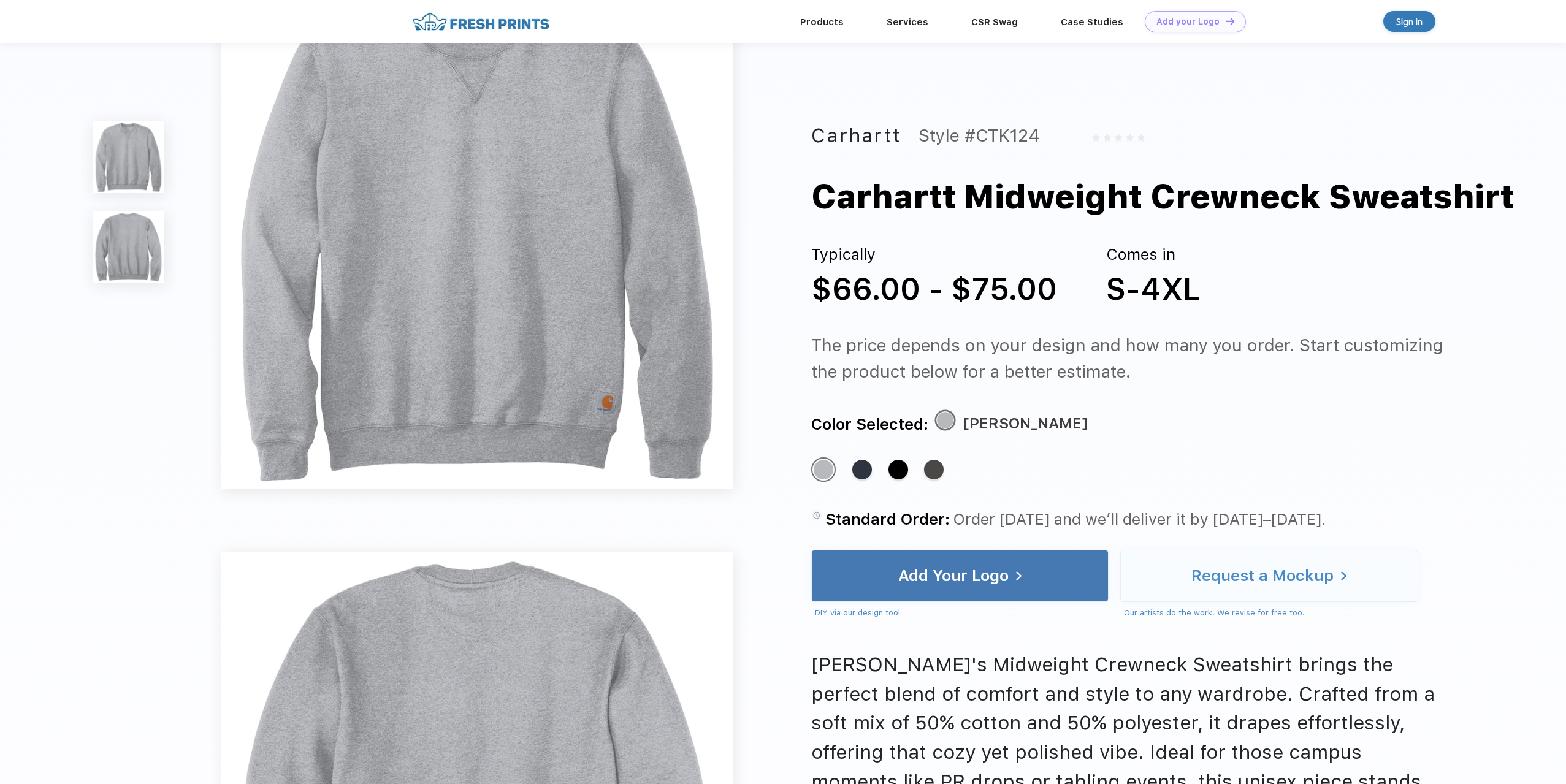
scroll to position [429, 0]
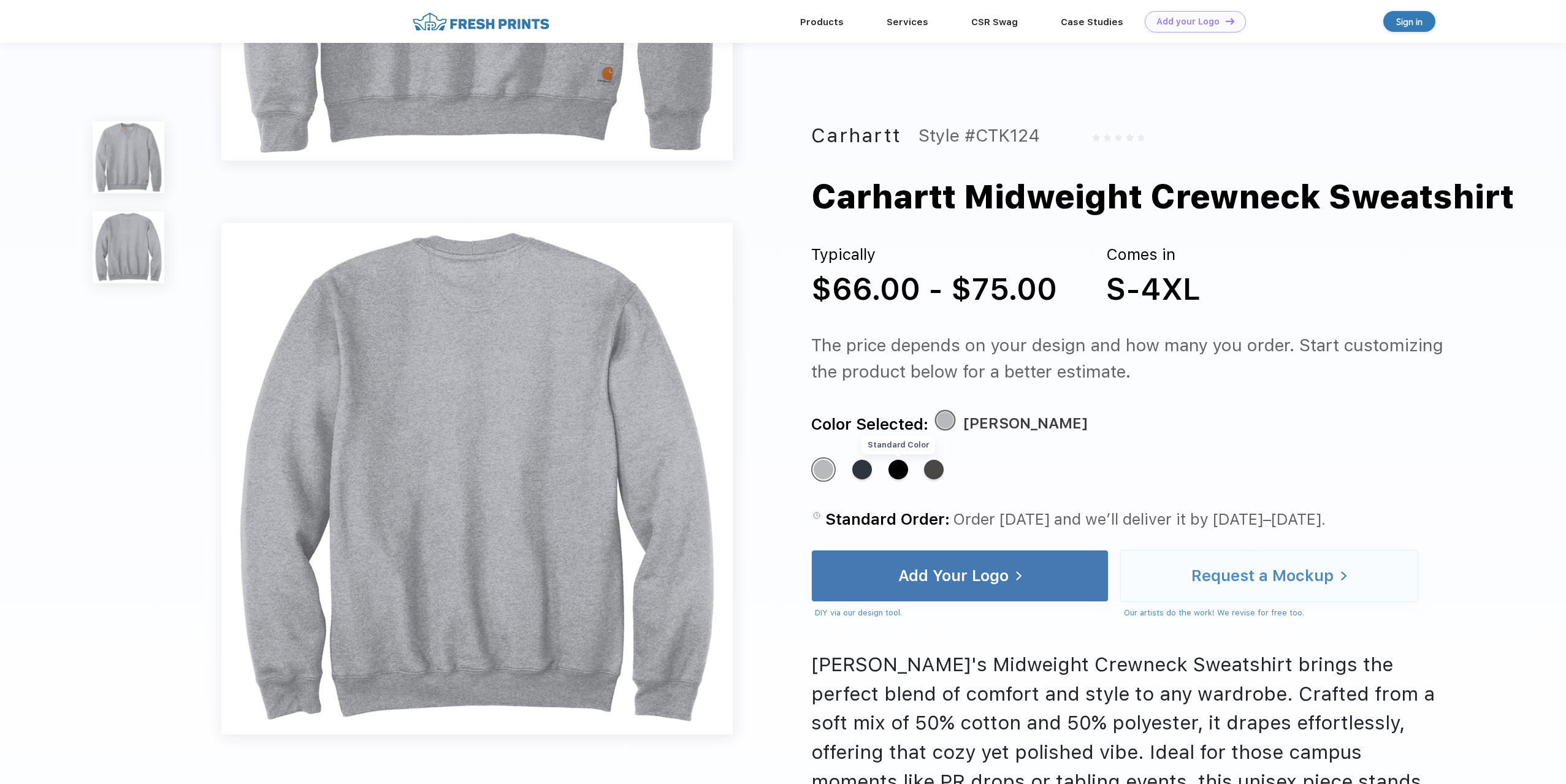
click at [895, 479] on div "Standard Color" at bounding box center [898, 470] width 20 height 20
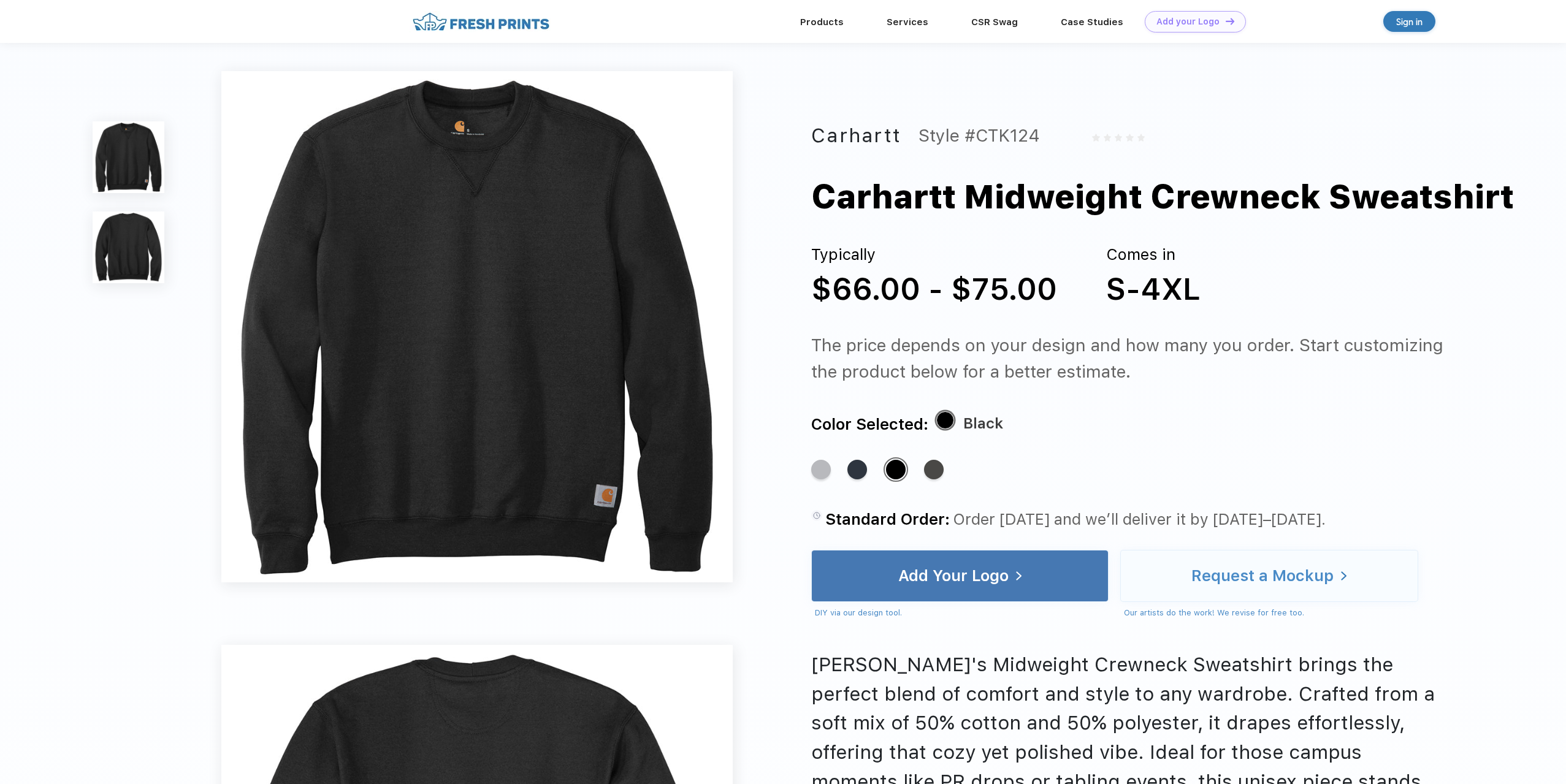
scroll to position [0, 0]
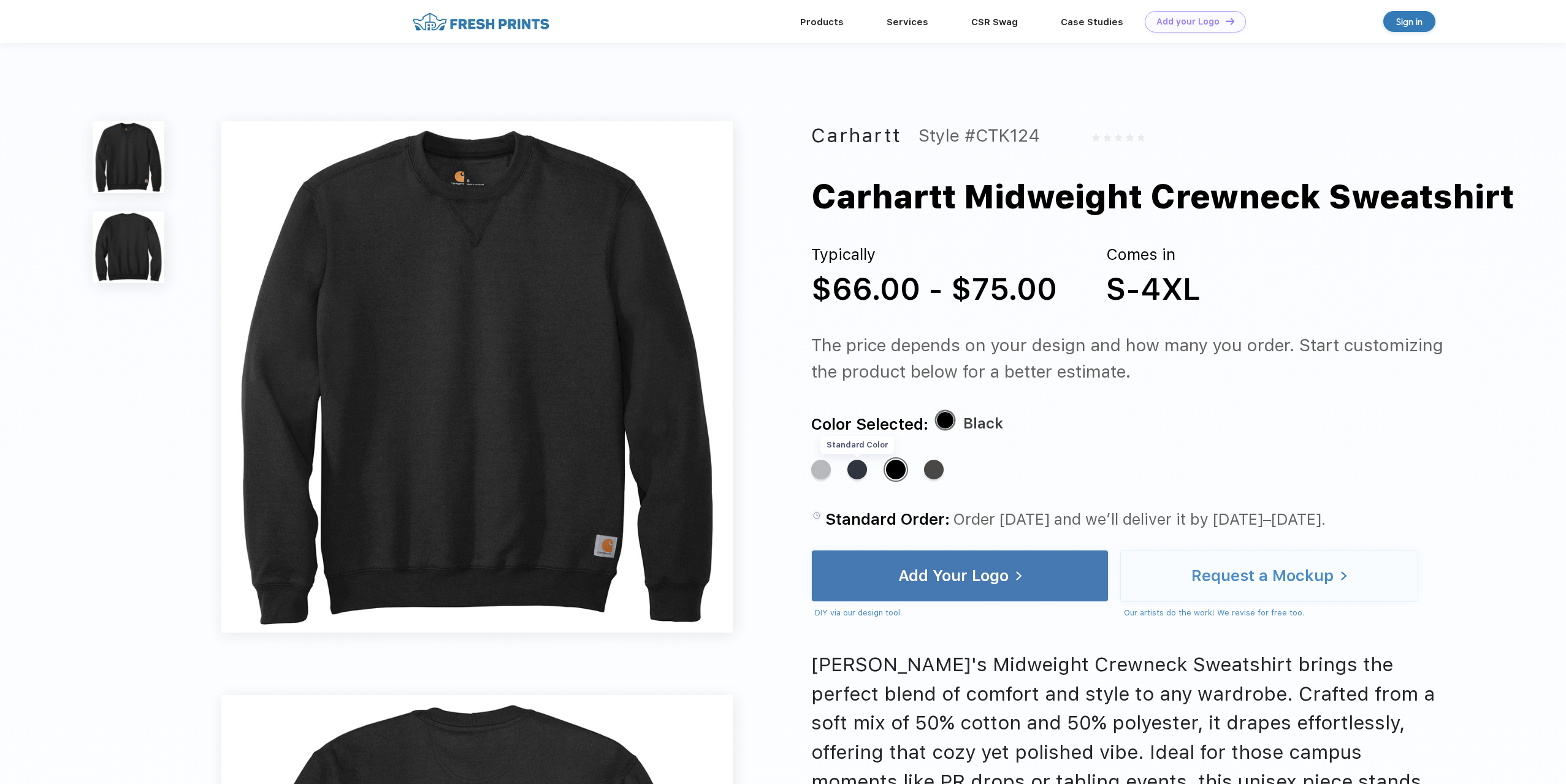
click at [850, 479] on div "Standard Color" at bounding box center [857, 470] width 20 height 20
